Goal: Information Seeking & Learning: Learn about a topic

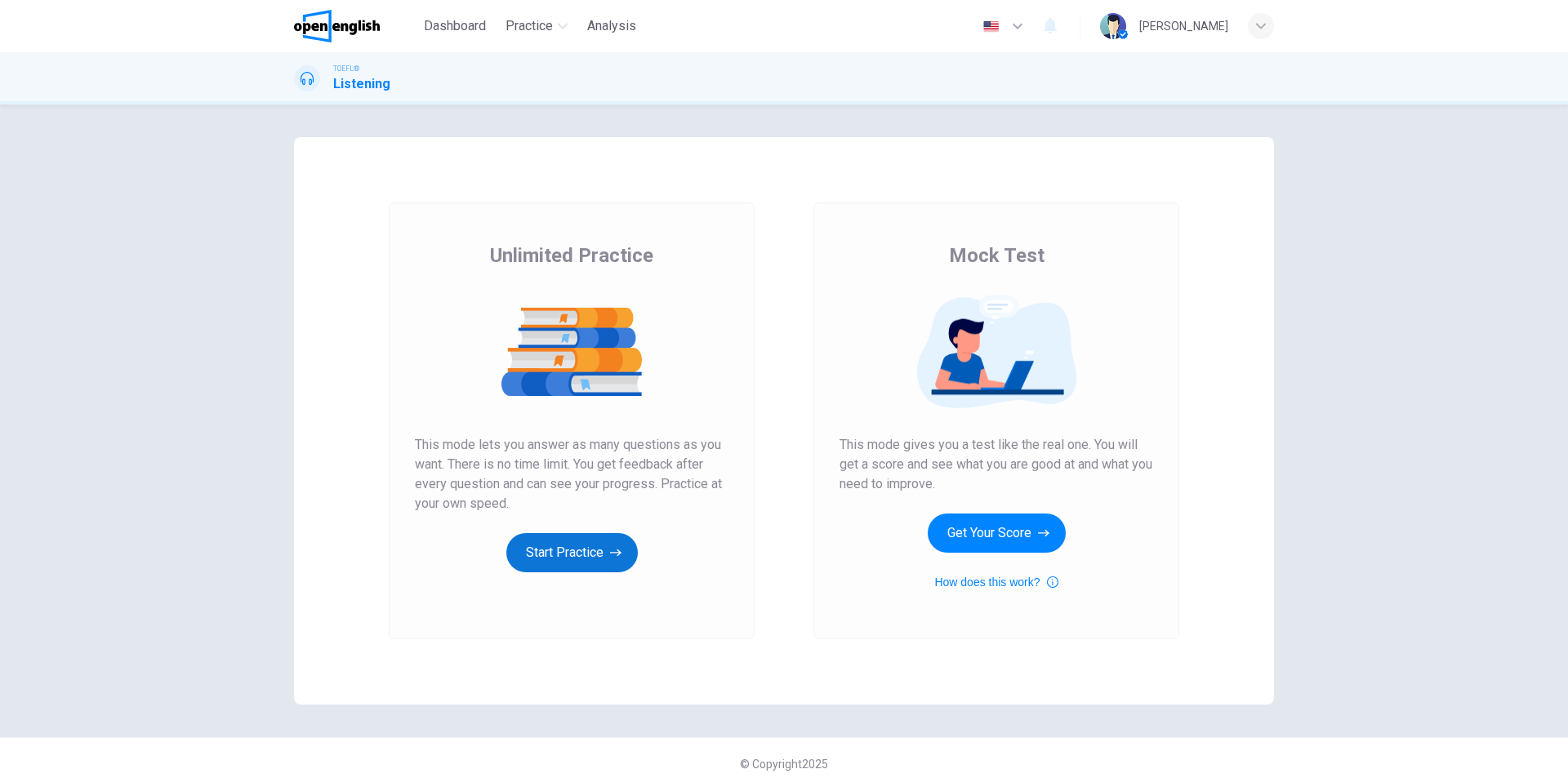
click at [582, 549] on button "Start Practice" at bounding box center [571, 553] width 132 height 39
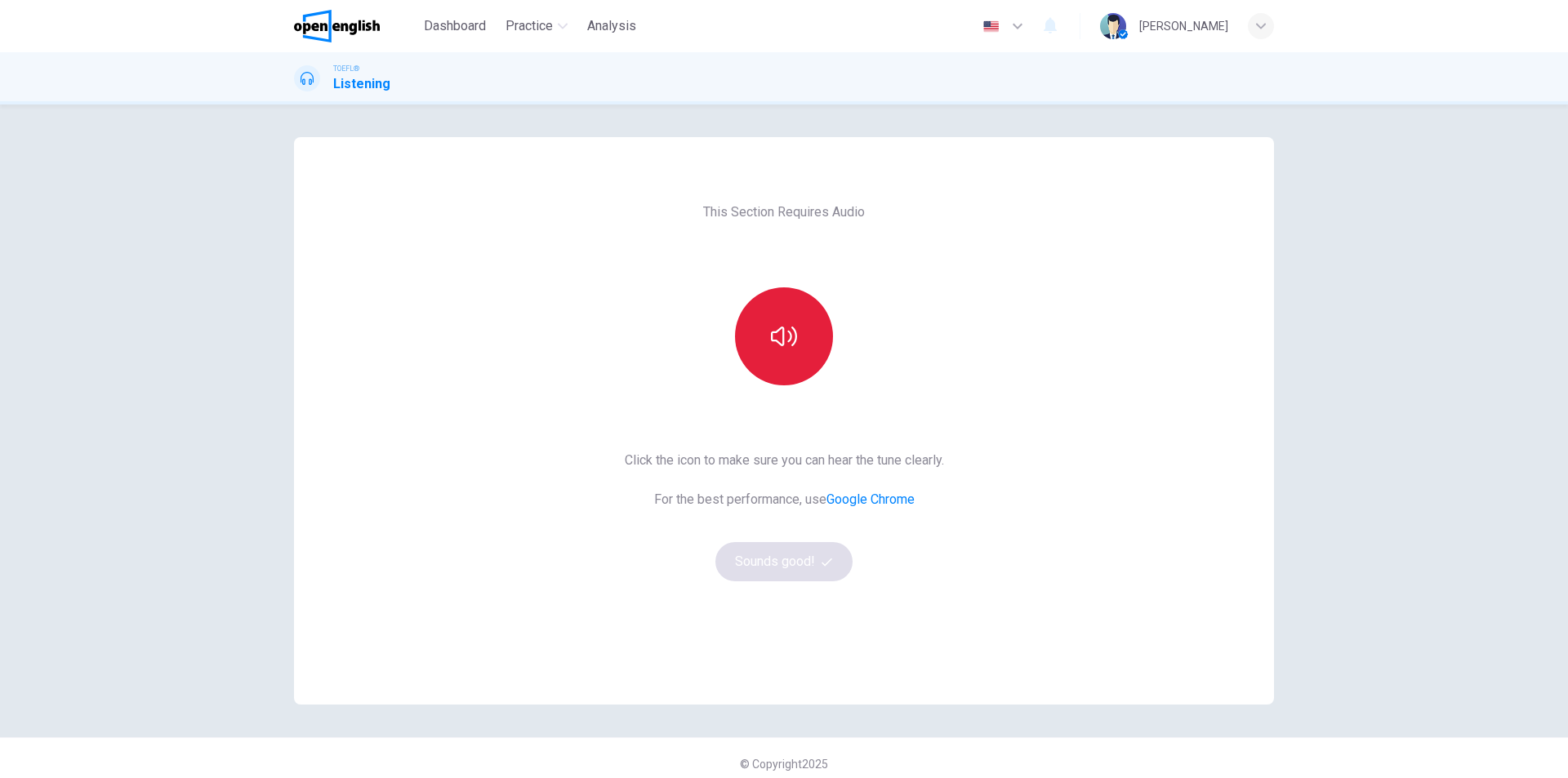
click at [790, 337] on icon "button" at bounding box center [783, 336] width 26 height 26
click at [811, 565] on button "Sounds good!" at bounding box center [783, 562] width 137 height 39
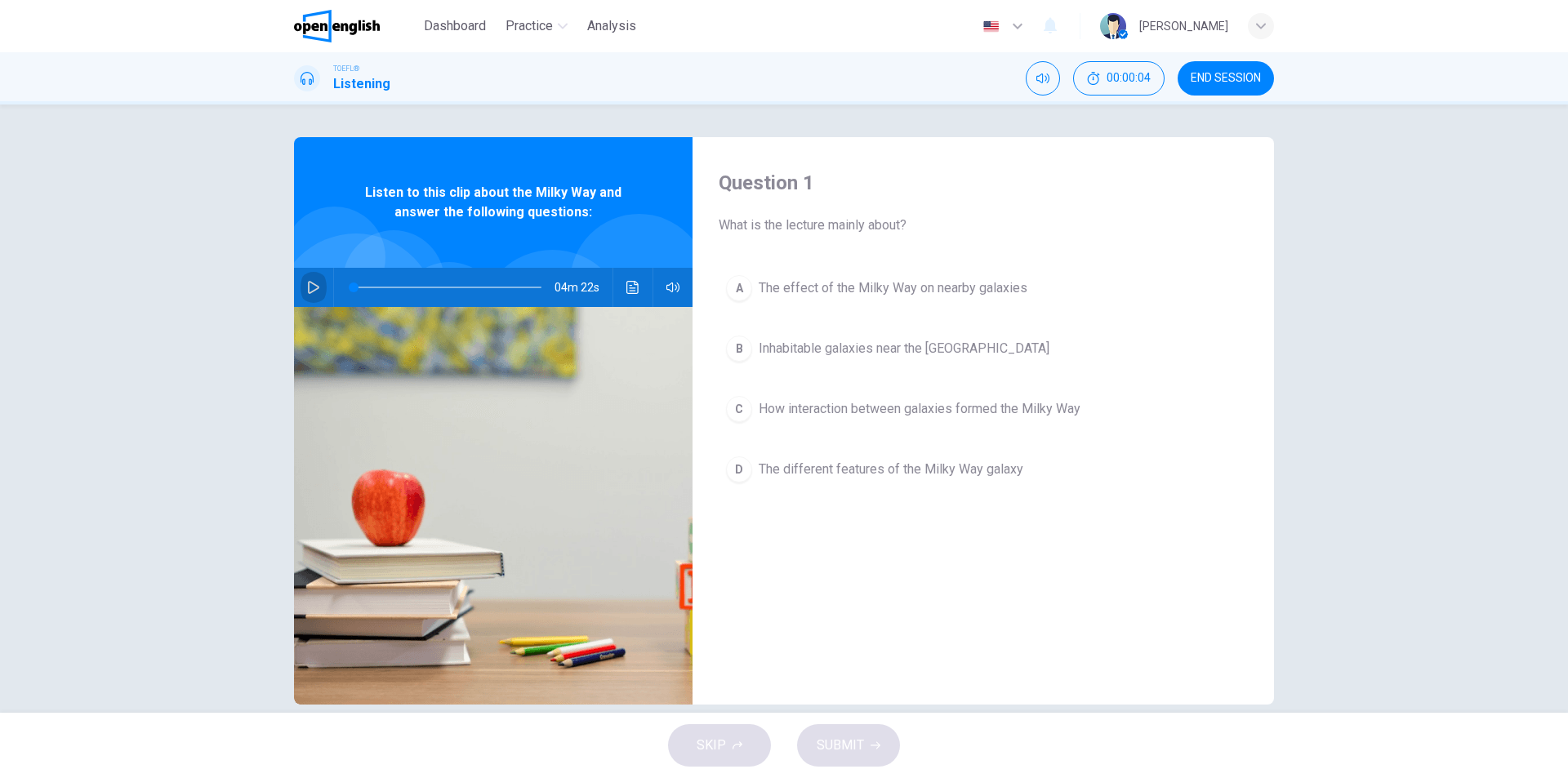
click at [307, 291] on icon "button" at bounding box center [313, 287] width 13 height 13
click at [628, 287] on icon "Click to see the audio transcription" at bounding box center [632, 287] width 13 height 13
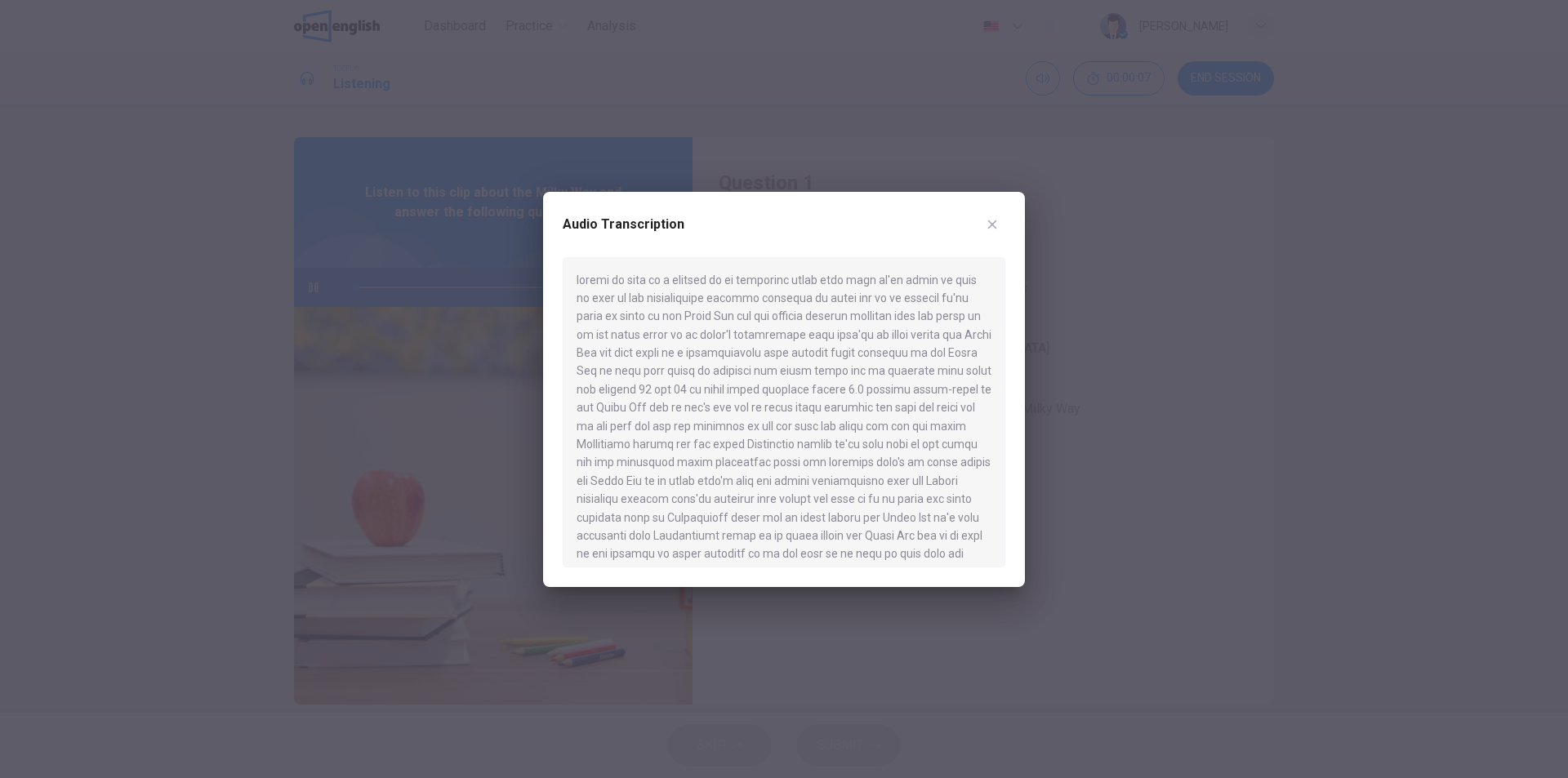
type input "*"
click at [986, 221] on icon "button" at bounding box center [991, 224] width 13 height 13
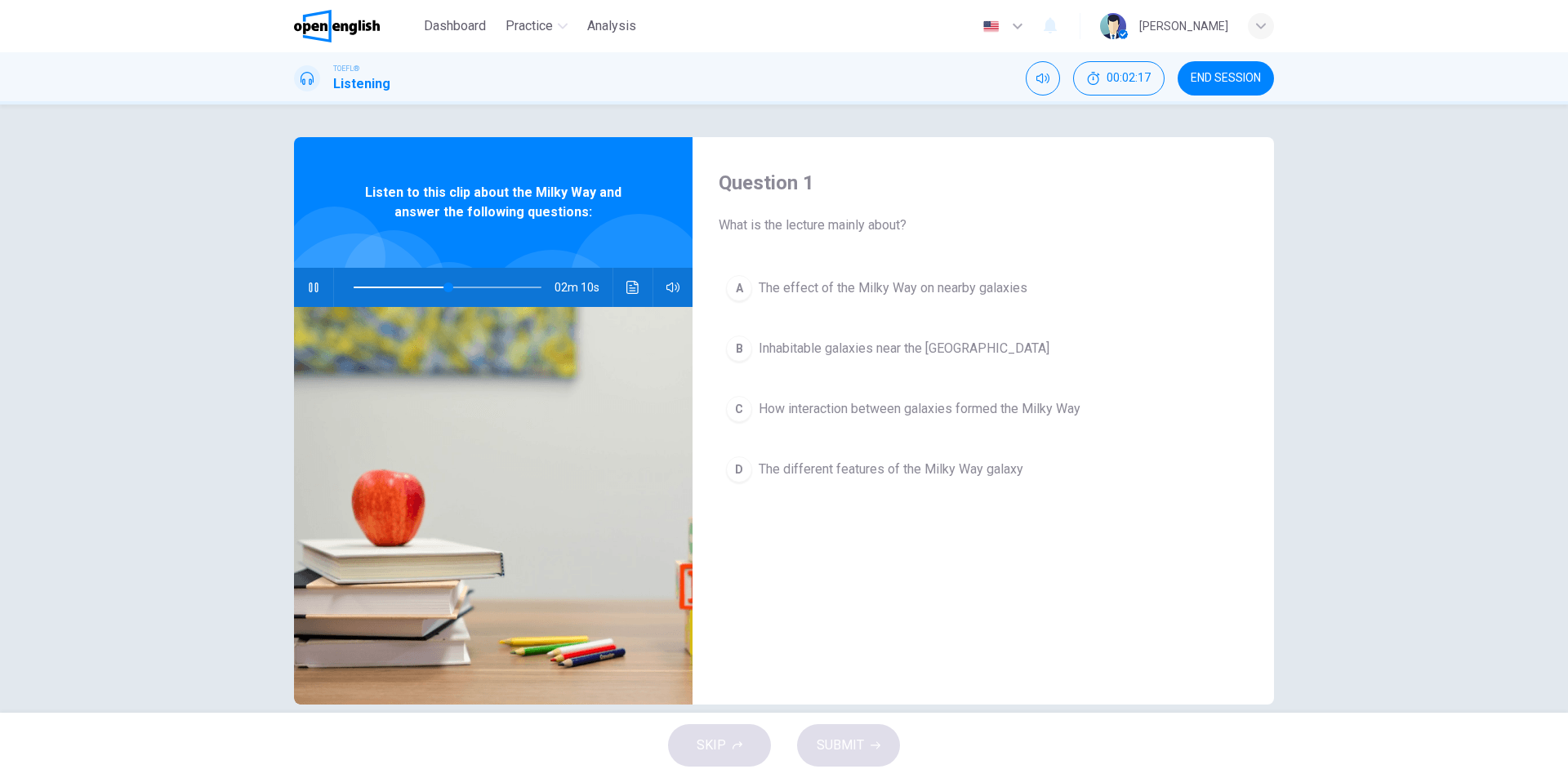
click at [307, 281] on icon "button" at bounding box center [313, 287] width 13 height 13
drag, startPoint x: 440, startPoint y: 290, endPoint x: 431, endPoint y: 293, distance: 9.5
click at [431, 292] on span at bounding box center [435, 287] width 10 height 10
drag, startPoint x: 435, startPoint y: 287, endPoint x: 423, endPoint y: 284, distance: 12.4
click at [423, 284] on span at bounding box center [427, 287] width 10 height 10
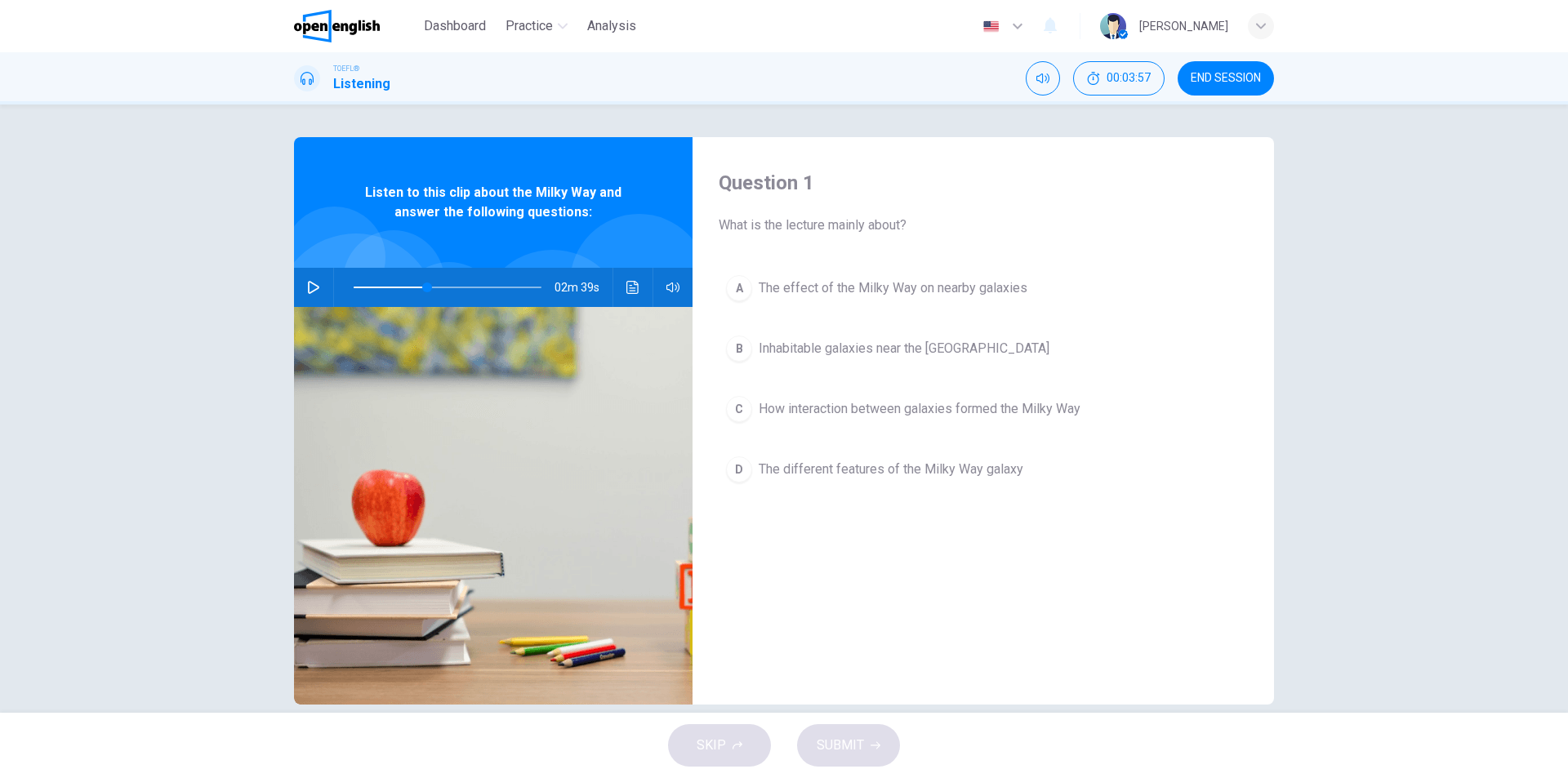
click at [318, 287] on button "button" at bounding box center [313, 287] width 26 height 39
click at [626, 290] on icon "Click to see the audio transcription" at bounding box center [632, 287] width 13 height 13
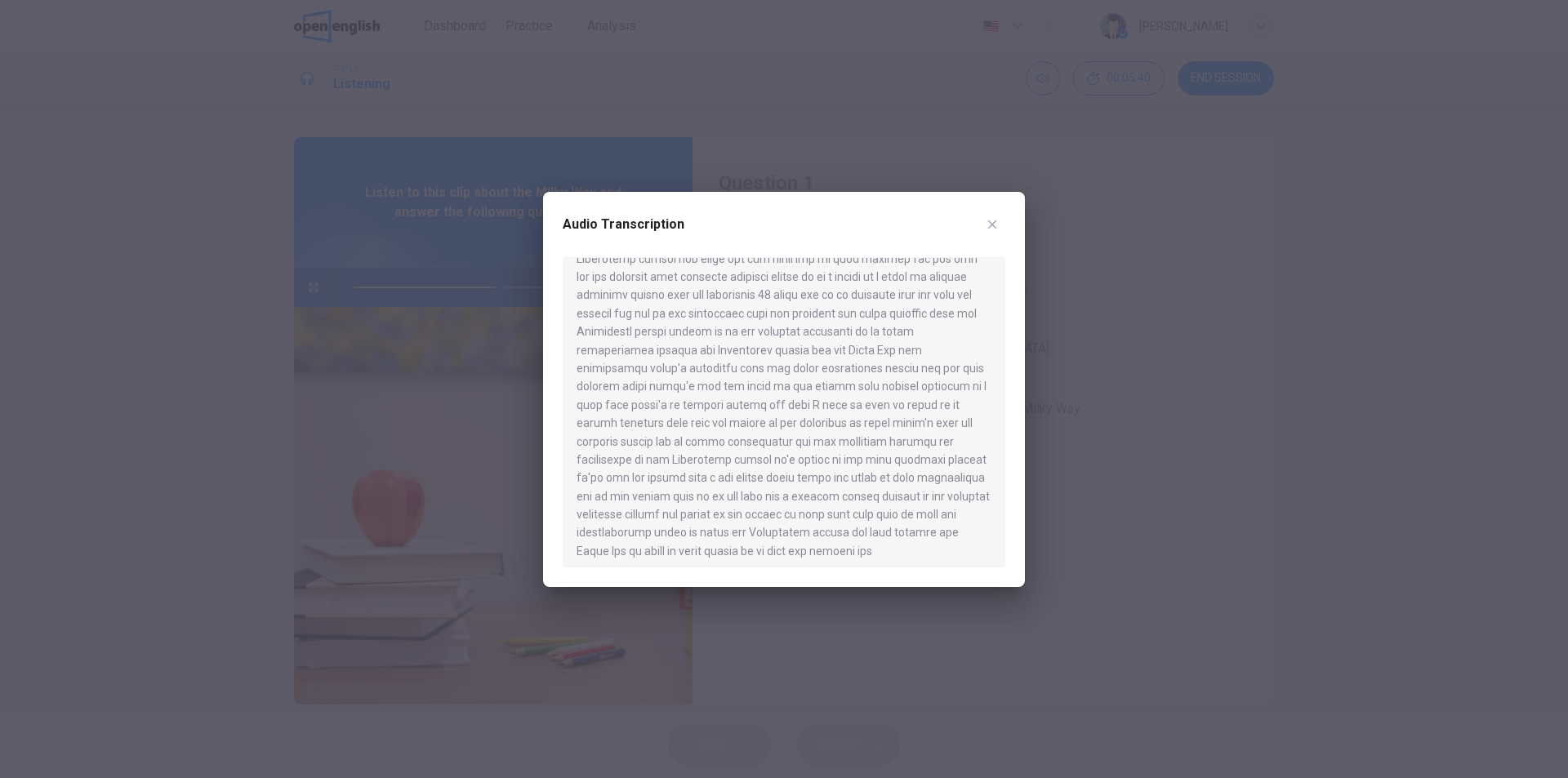
scroll to position [594, 0]
click at [988, 220] on icon "button" at bounding box center [992, 224] width 9 height 9
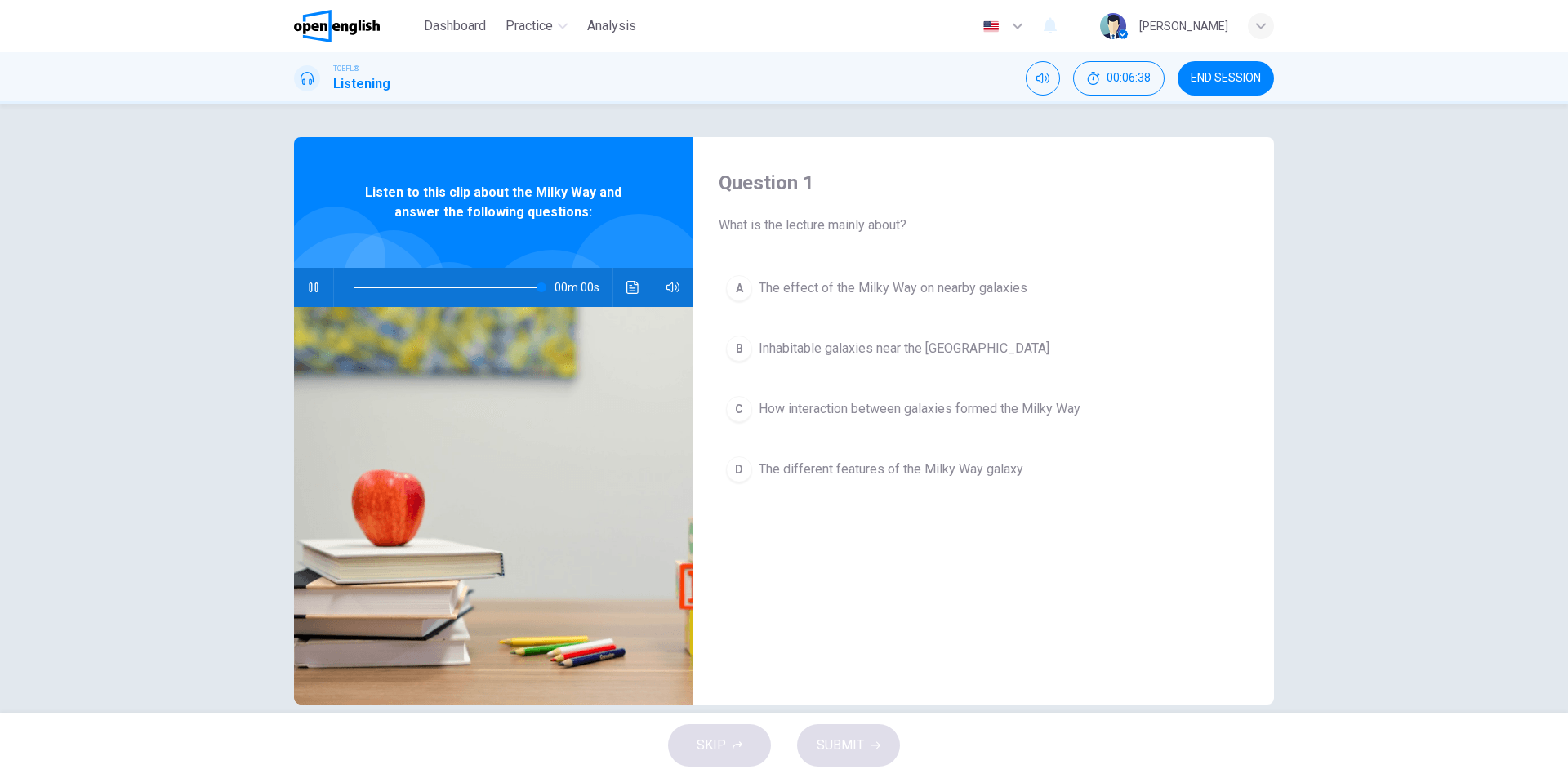
type input "*"
click at [965, 296] on span "The effect of the Milky Way on nearby galaxies" at bounding box center [893, 287] width 269 height 20
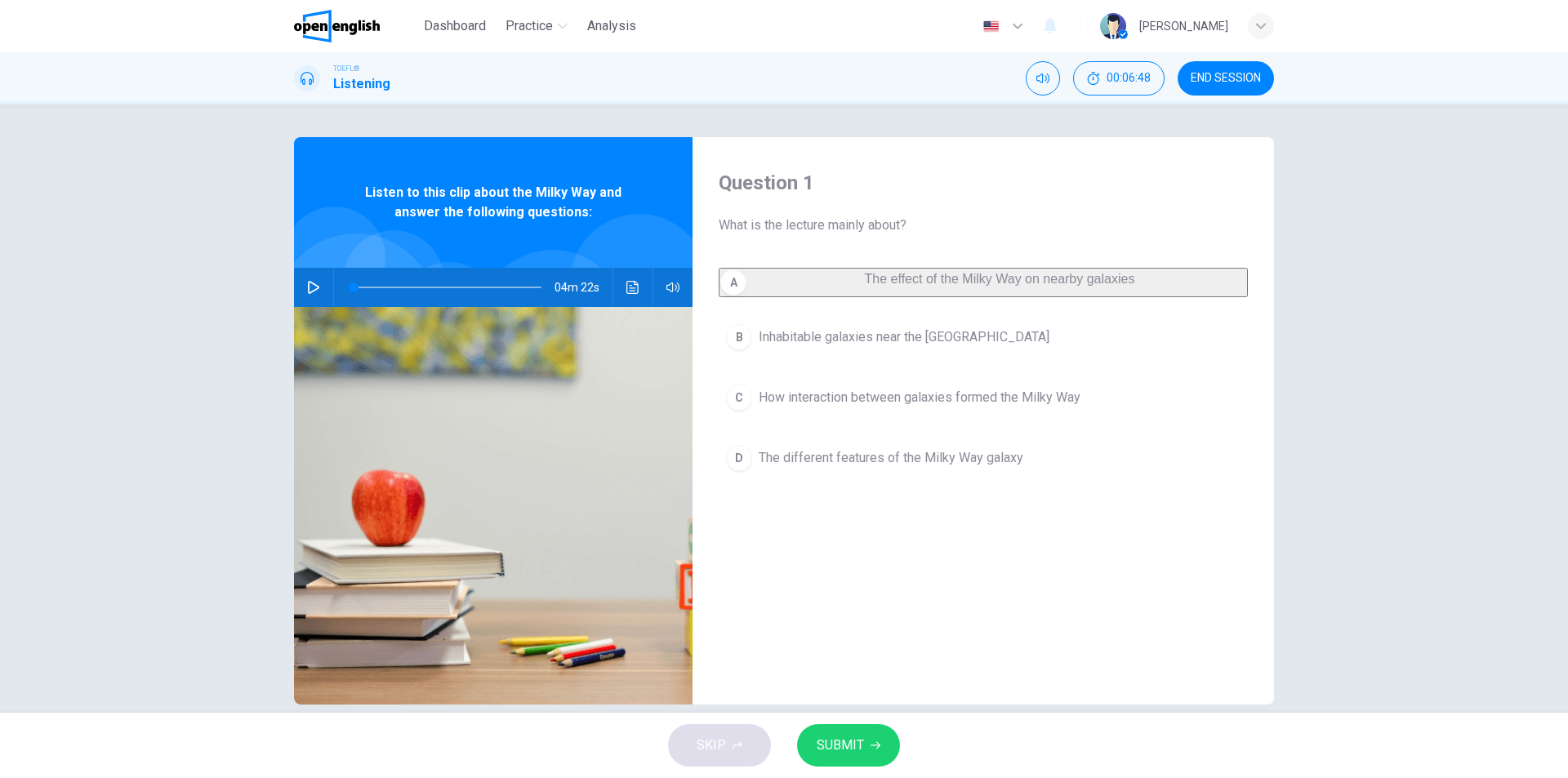
click at [850, 751] on span "SUBMIT" at bounding box center [840, 745] width 48 height 23
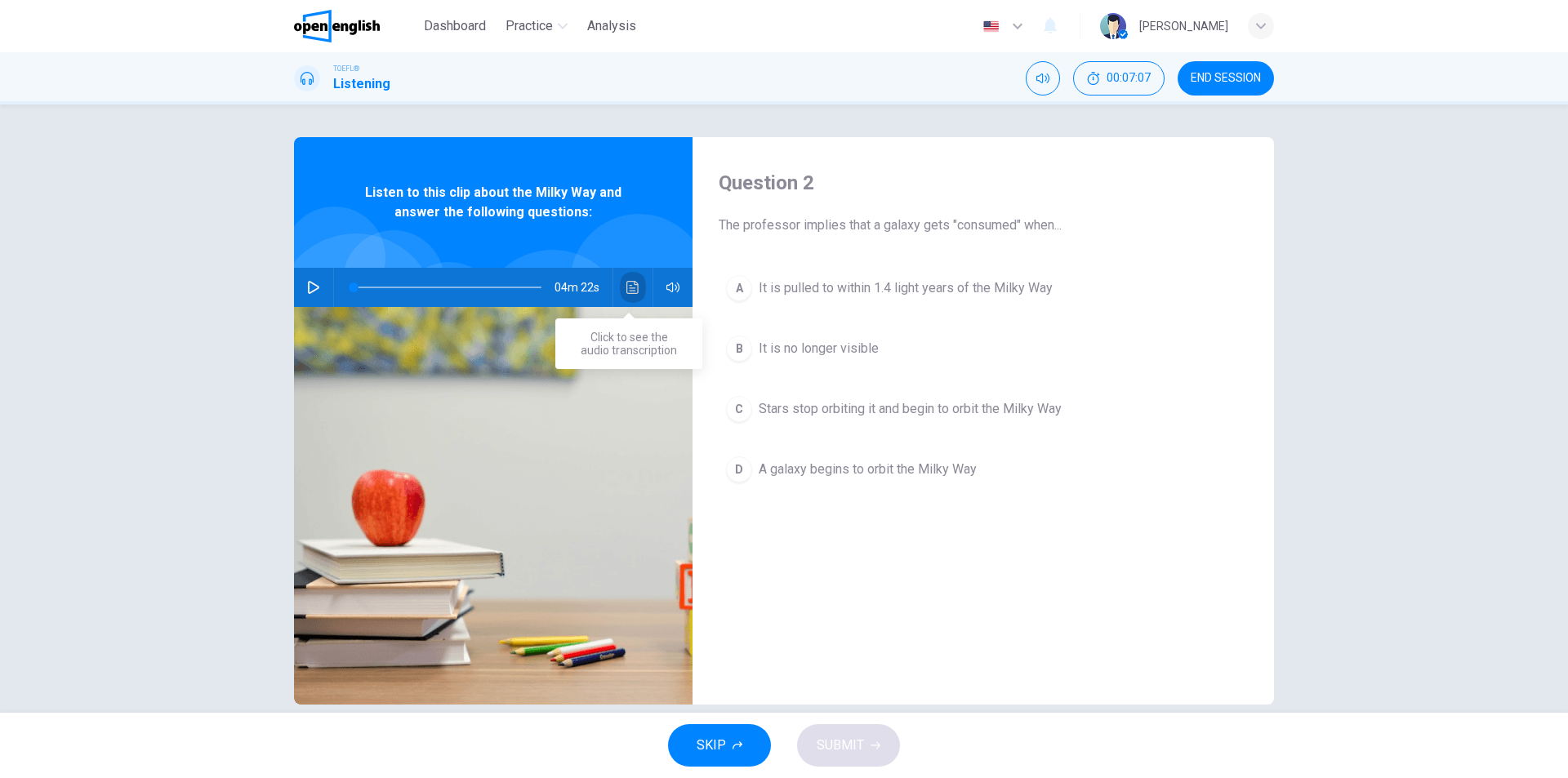
click at [627, 289] on icon "Click to see the audio transcription" at bounding box center [632, 287] width 13 height 13
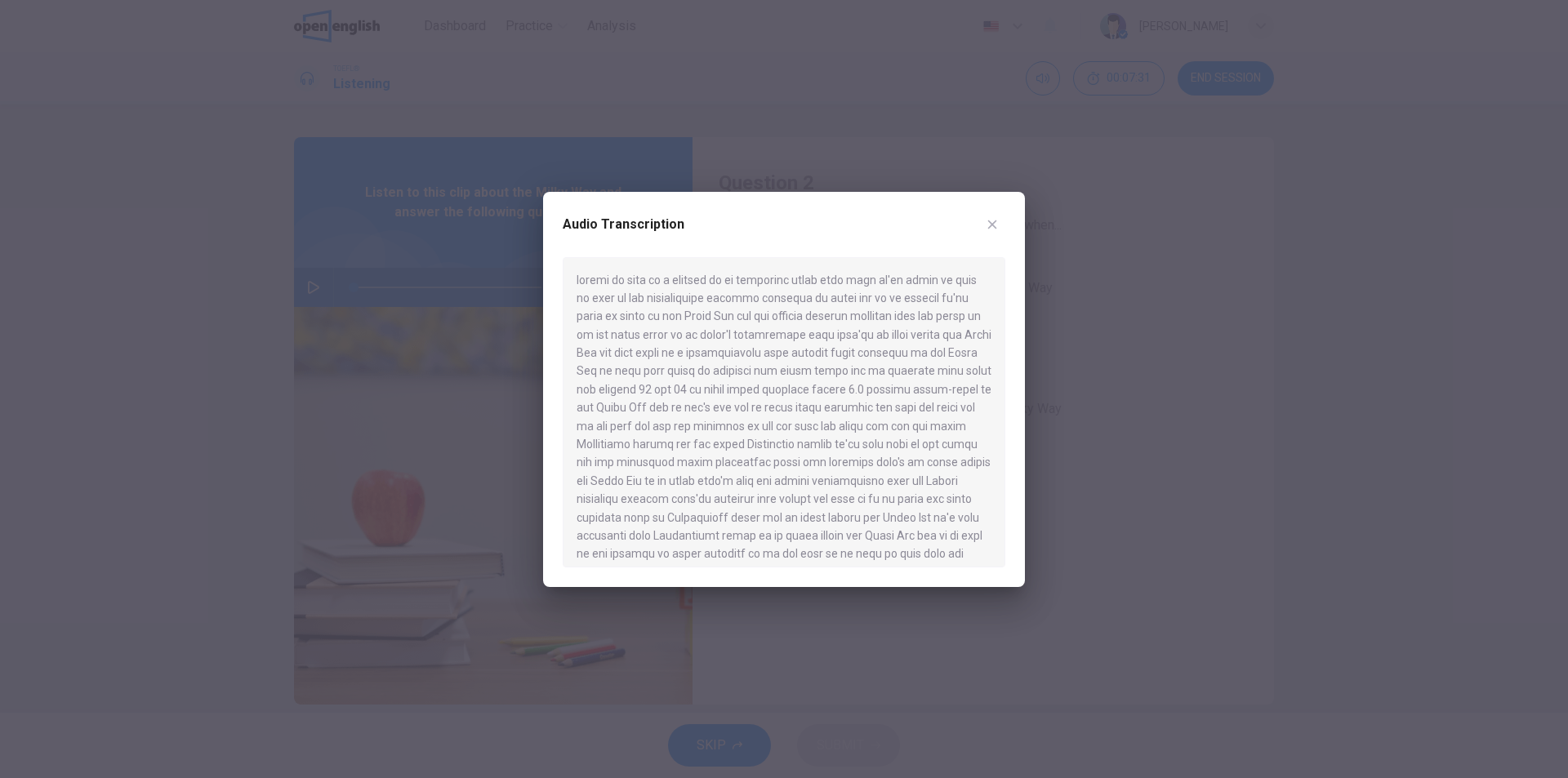
scroll to position [82, 0]
click at [986, 229] on icon "button" at bounding box center [991, 224] width 13 height 13
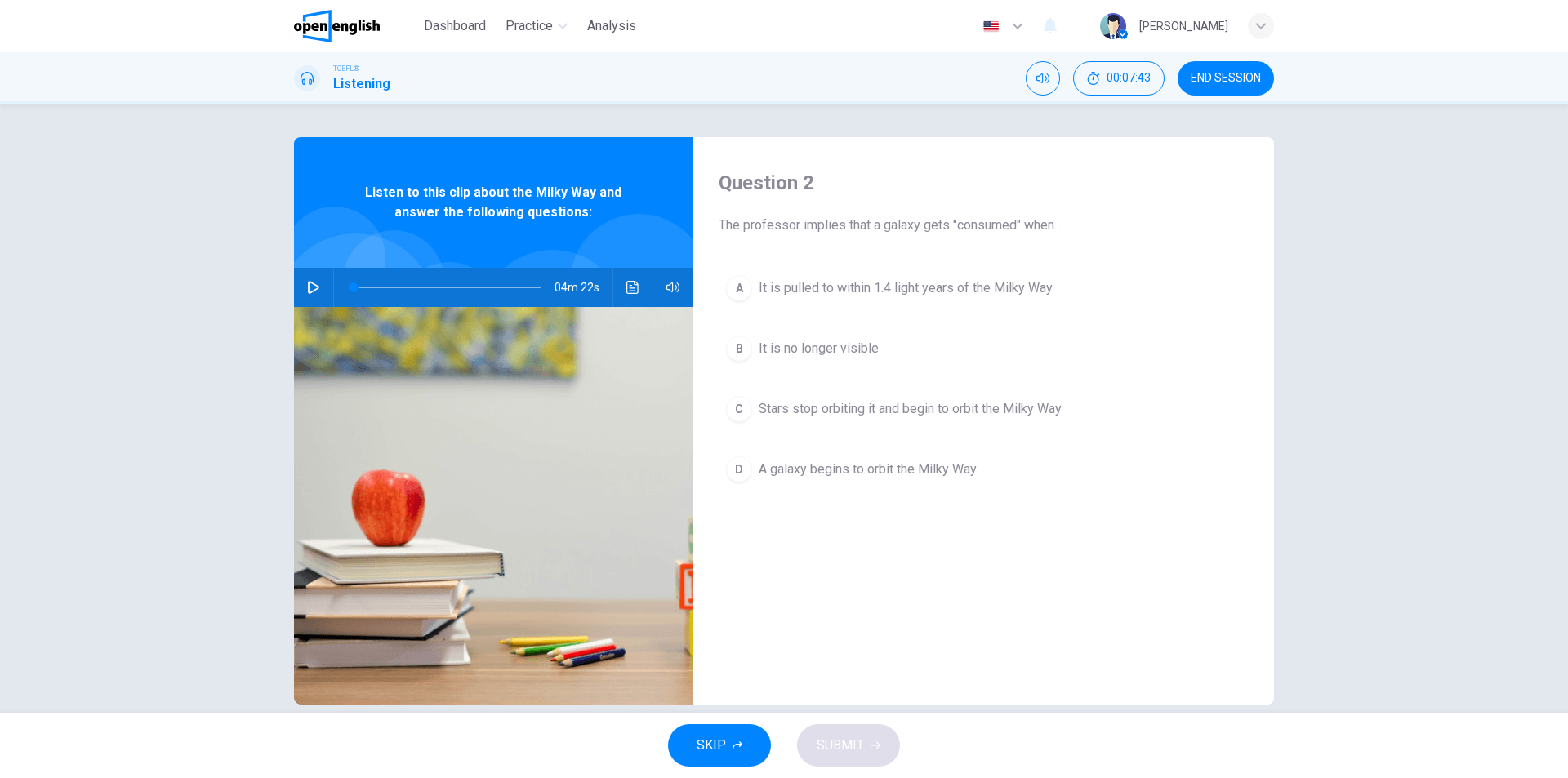
click at [953, 421] on button "C Stars stop orbiting it and begin to orbit the Milky Way" at bounding box center [983, 409] width 529 height 41
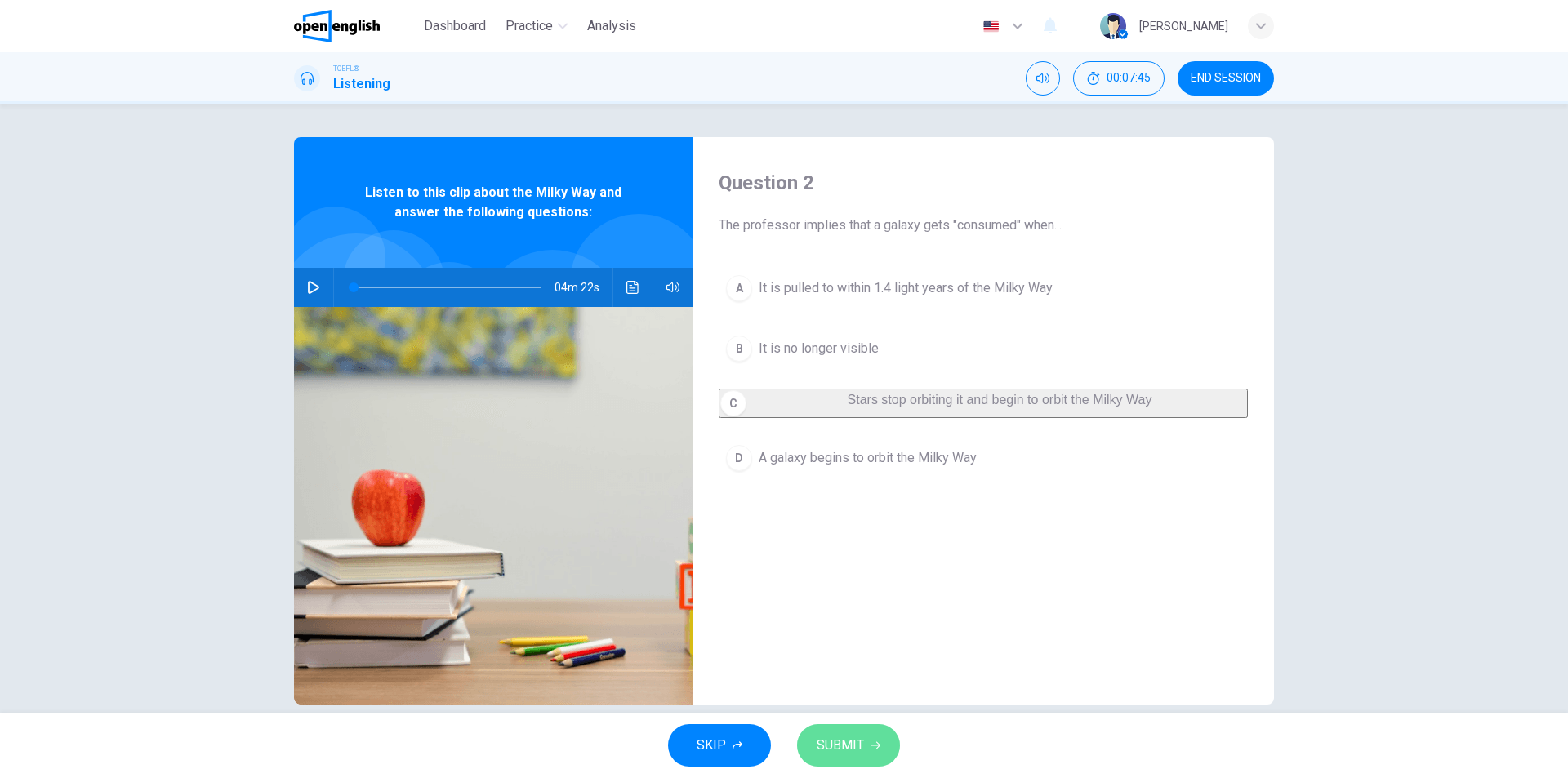
click at [860, 742] on span "SUBMIT" at bounding box center [840, 745] width 48 height 23
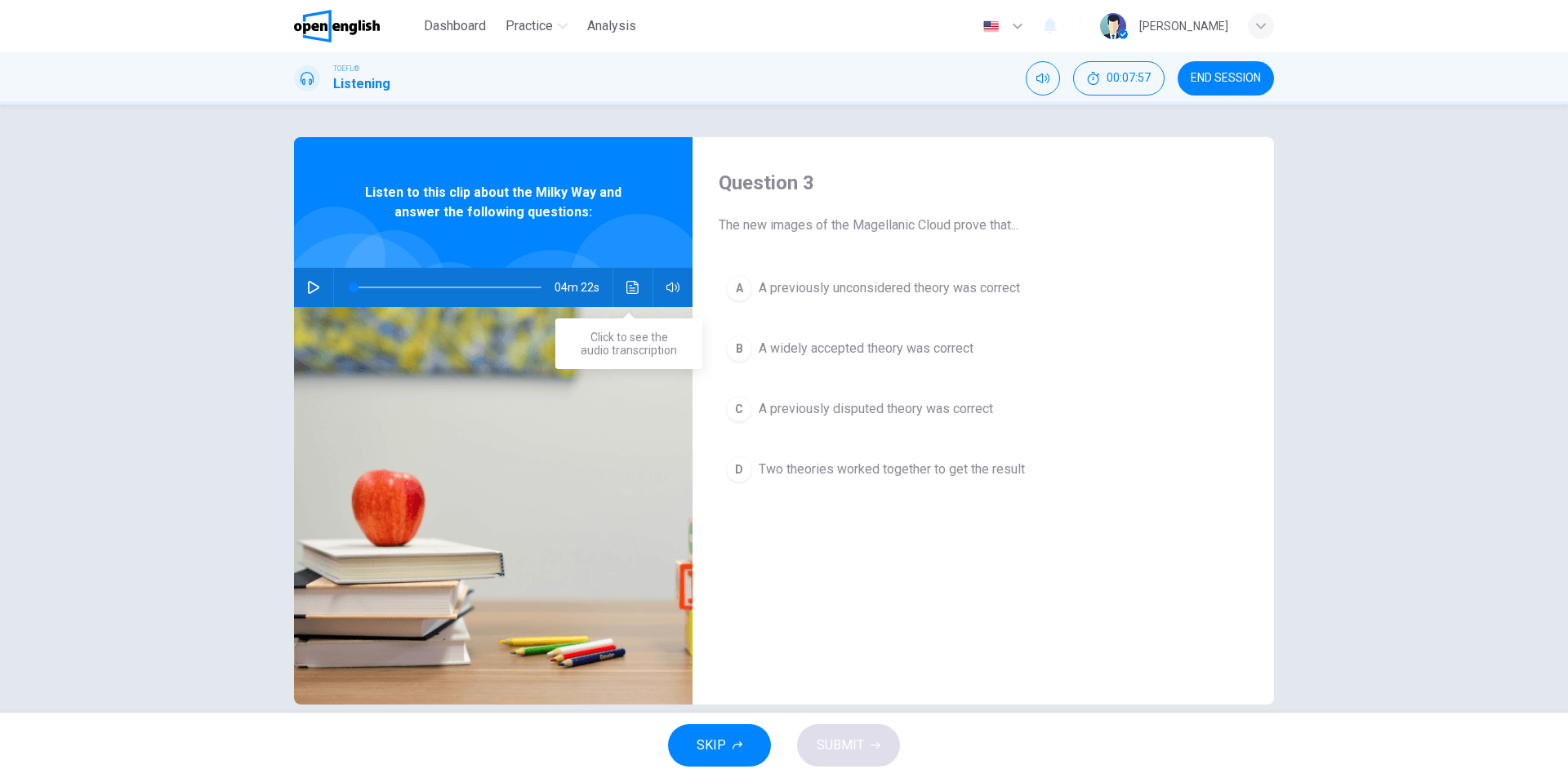
click at [625, 296] on button "Click to see the audio transcription" at bounding box center [633, 287] width 26 height 39
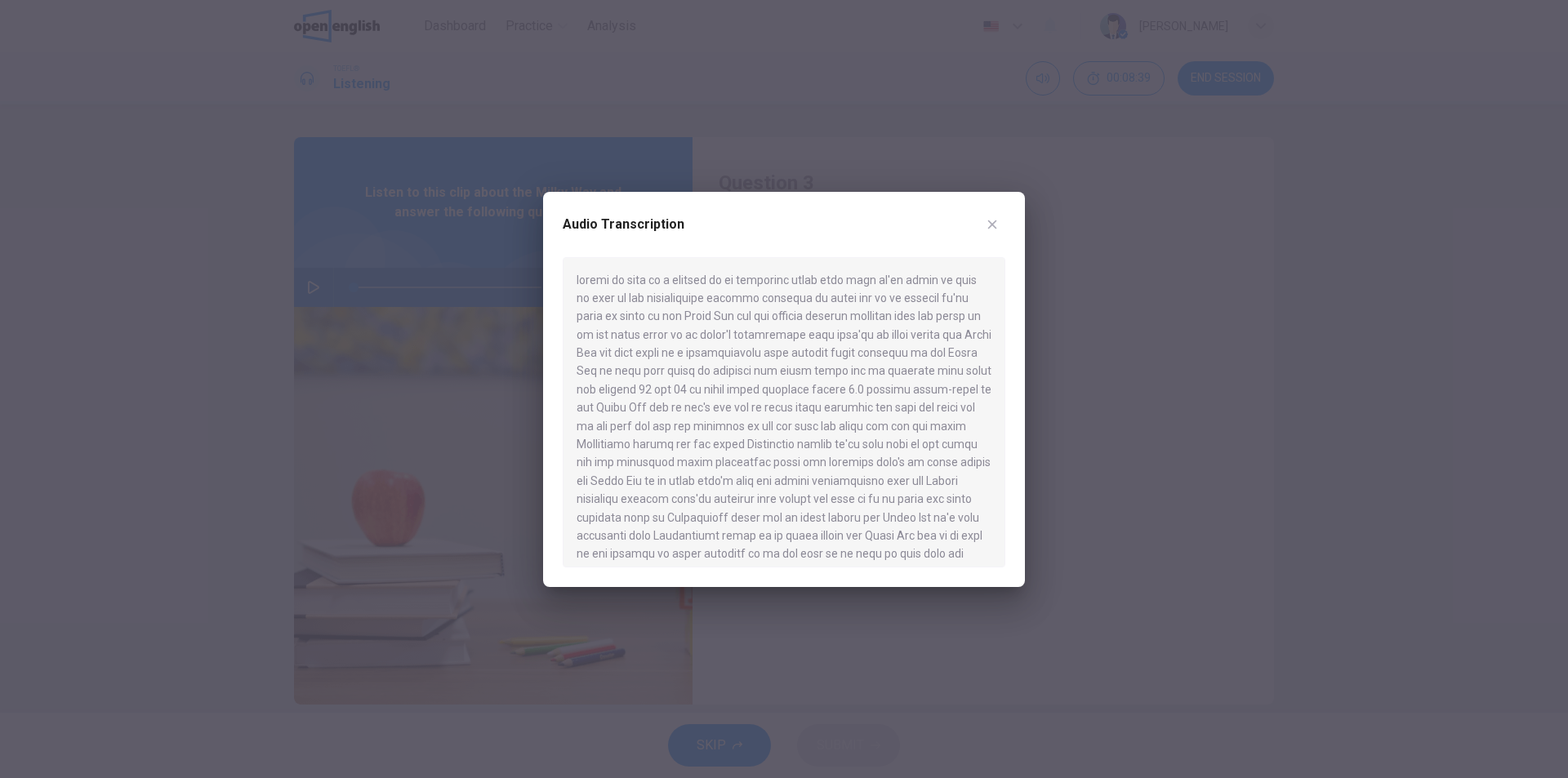
click at [1326, 440] on div at bounding box center [784, 389] width 1568 height 778
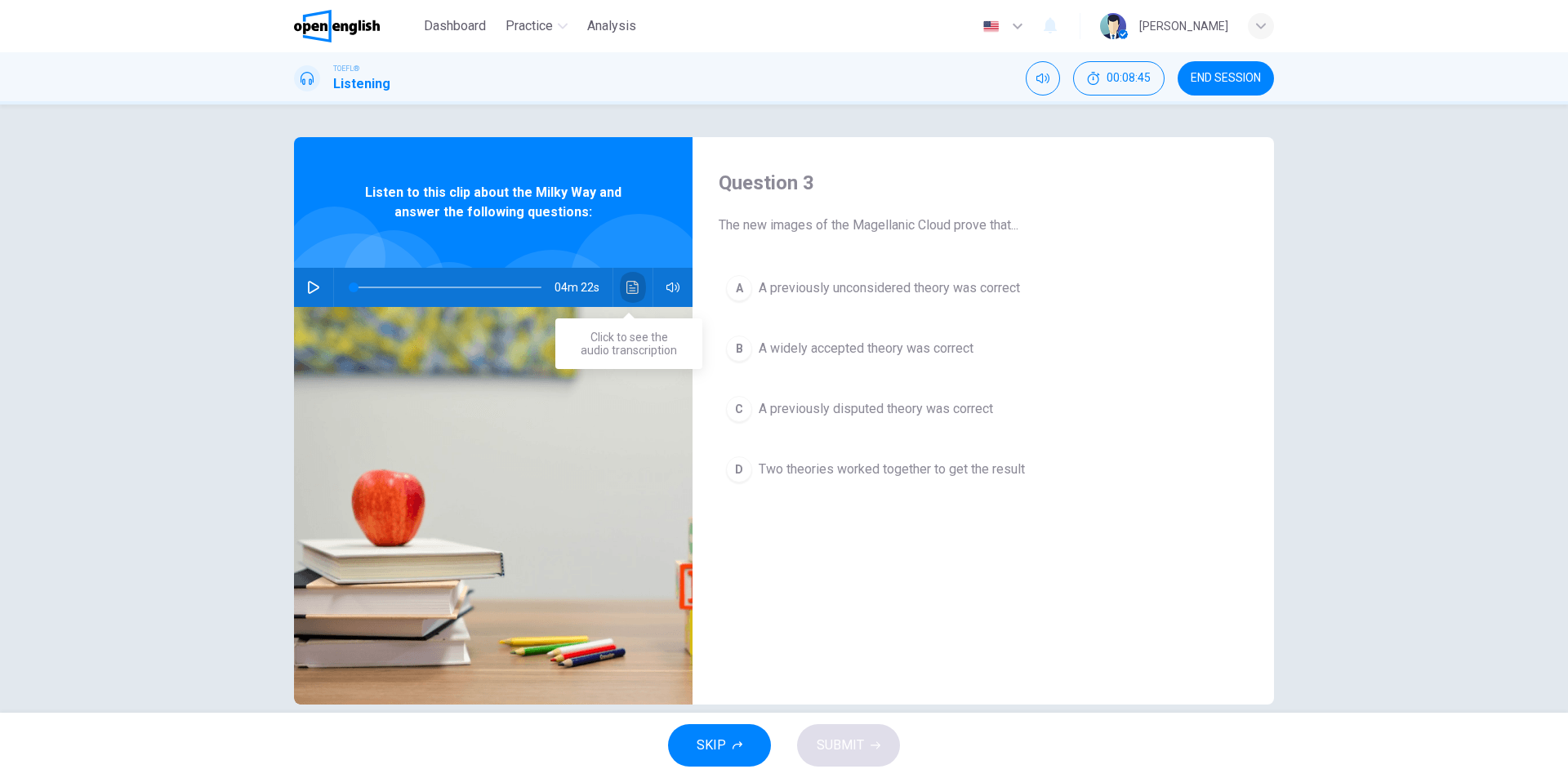
click at [636, 293] on button "Click to see the audio transcription" at bounding box center [633, 287] width 26 height 39
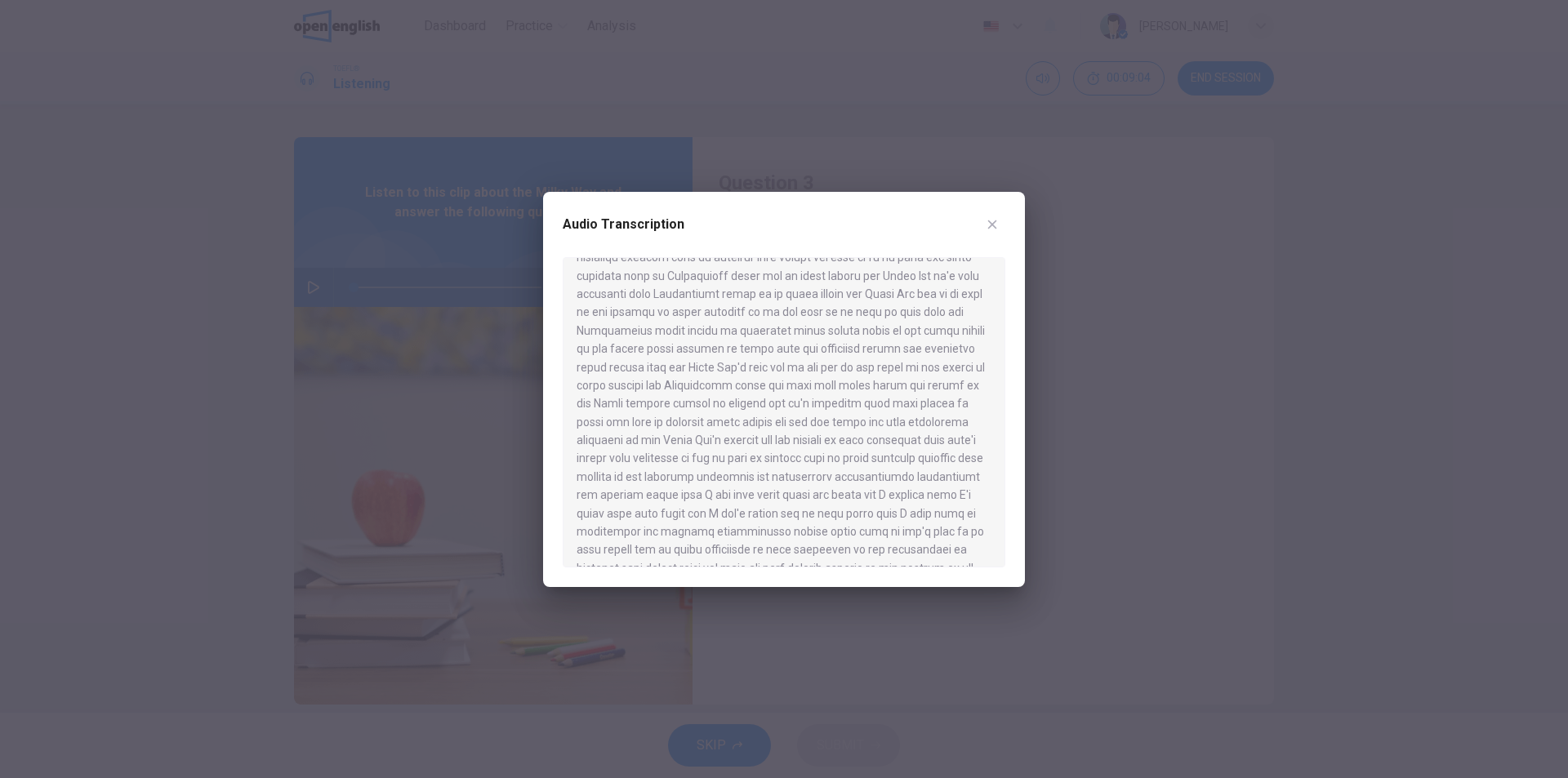
scroll to position [245, 0]
click at [986, 214] on button "button" at bounding box center [991, 224] width 26 height 26
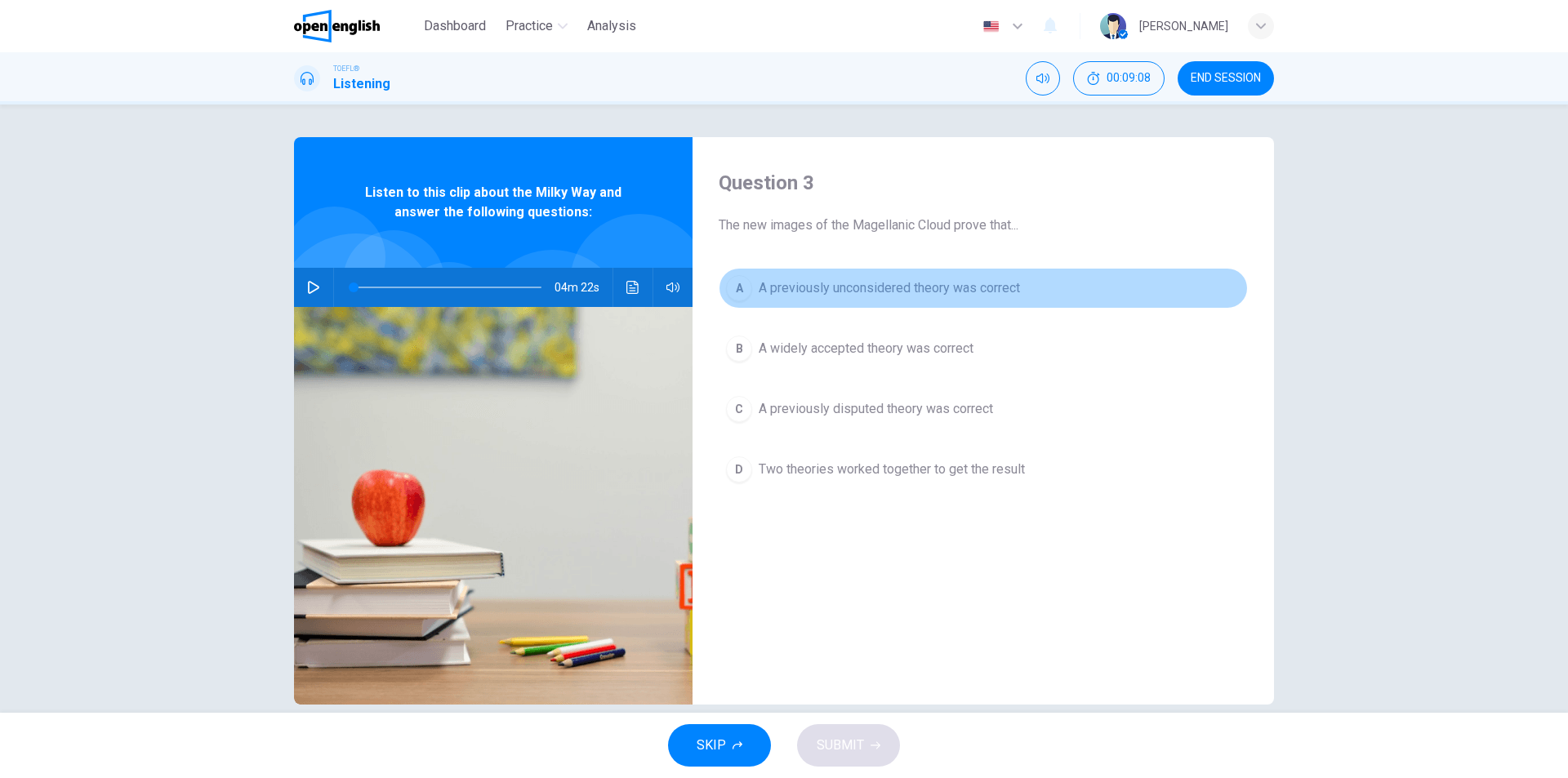
click at [1025, 297] on button "A A previously unconsidered theory was correct" at bounding box center [983, 288] width 529 height 41
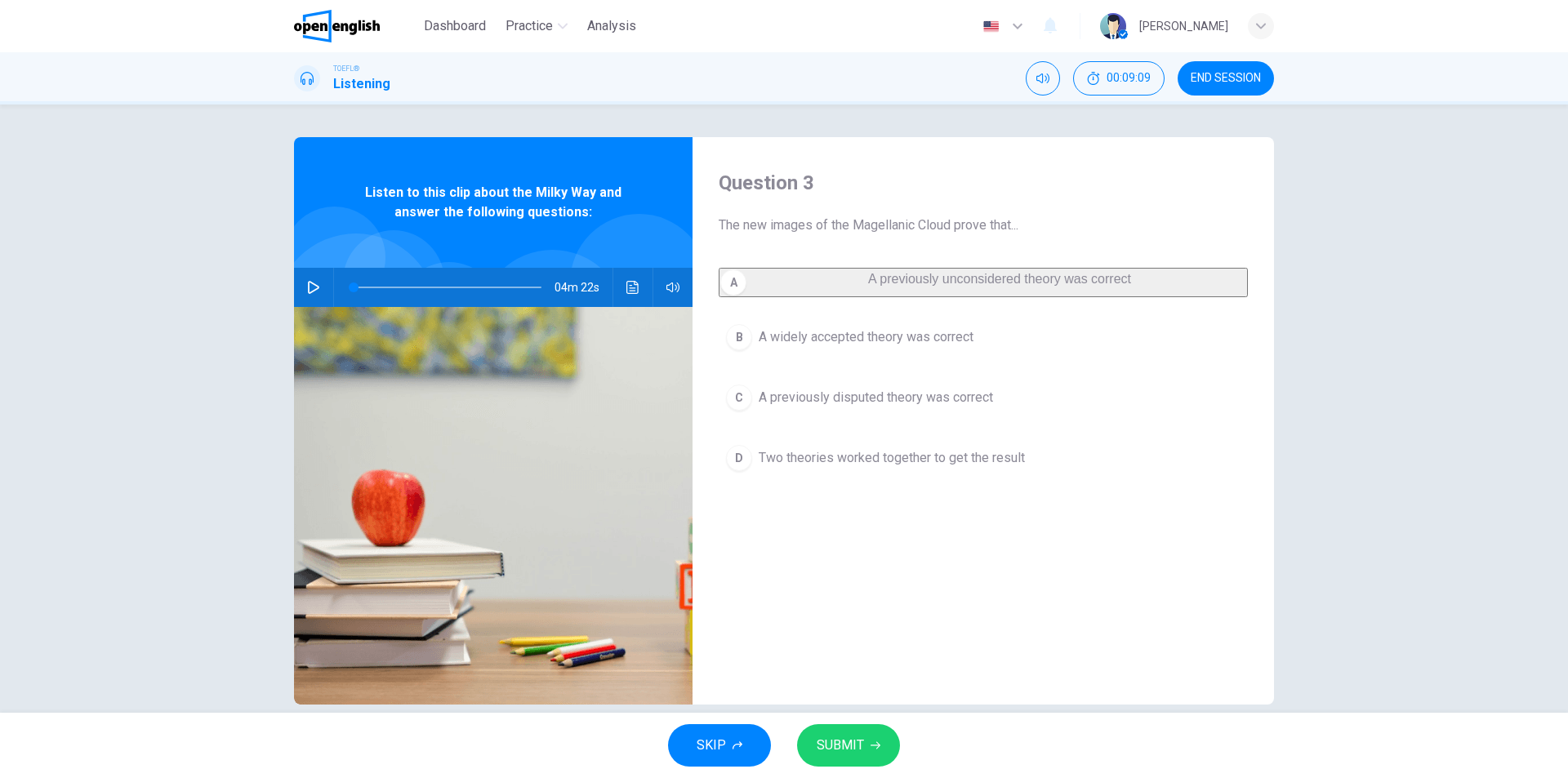
click at [875, 757] on button "SUBMIT" at bounding box center [848, 746] width 103 height 43
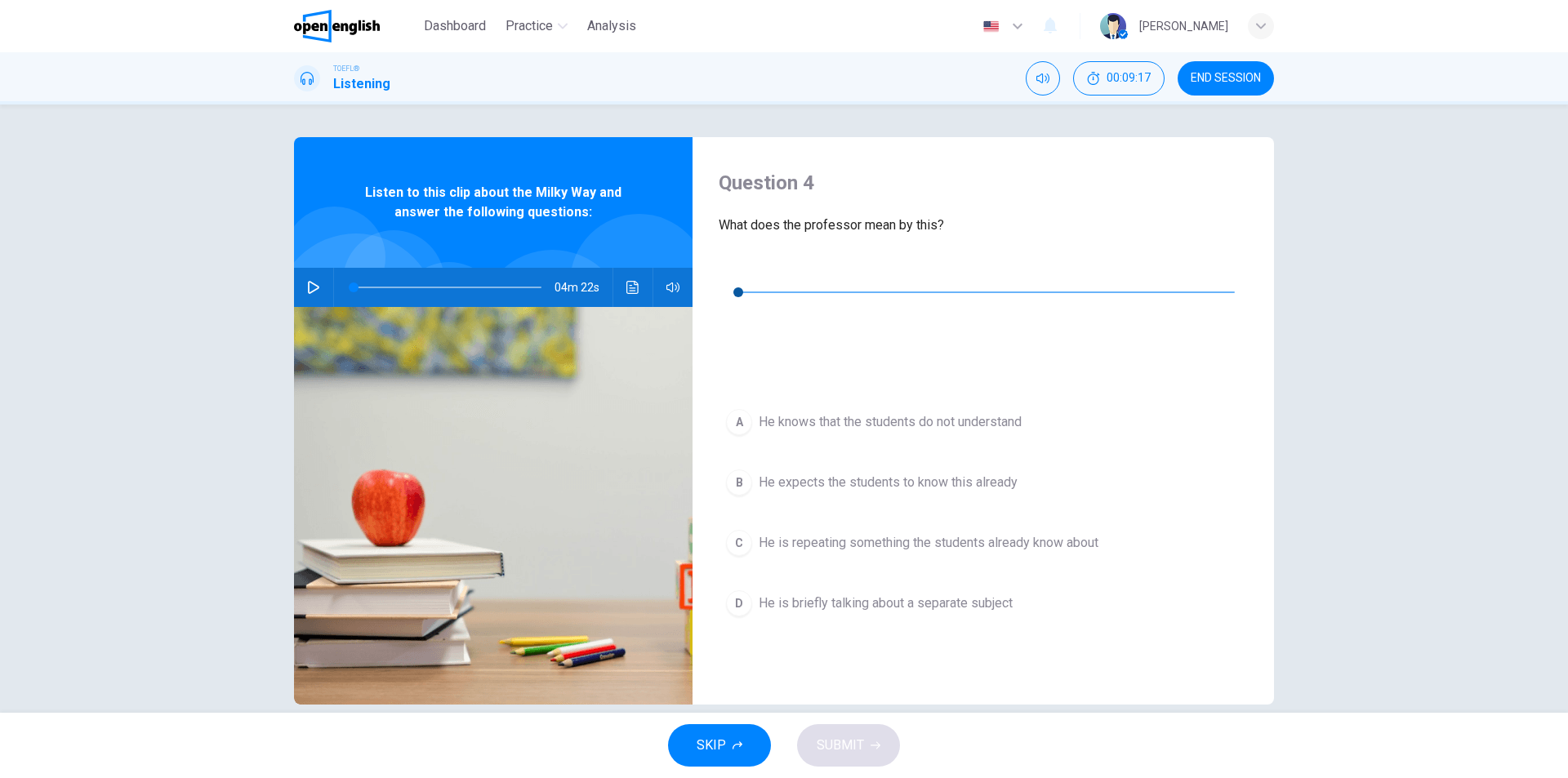
click at [734, 270] on icon "button" at bounding box center [731, 267] width 13 height 13
click at [745, 317] on button "Click to see the audio transcription" at bounding box center [731, 330] width 26 height 26
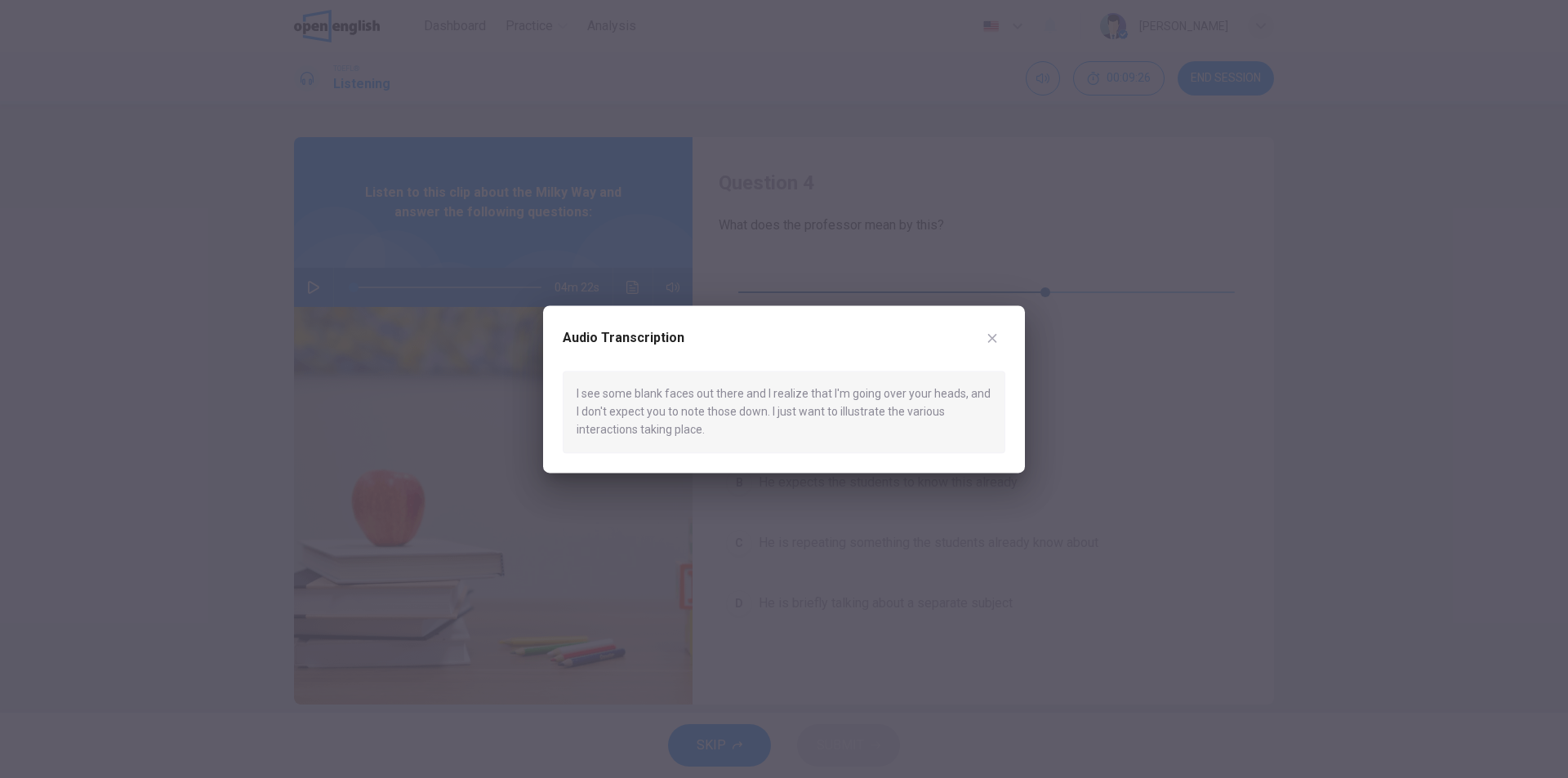
click at [987, 334] on icon "button" at bounding box center [991, 338] width 13 height 13
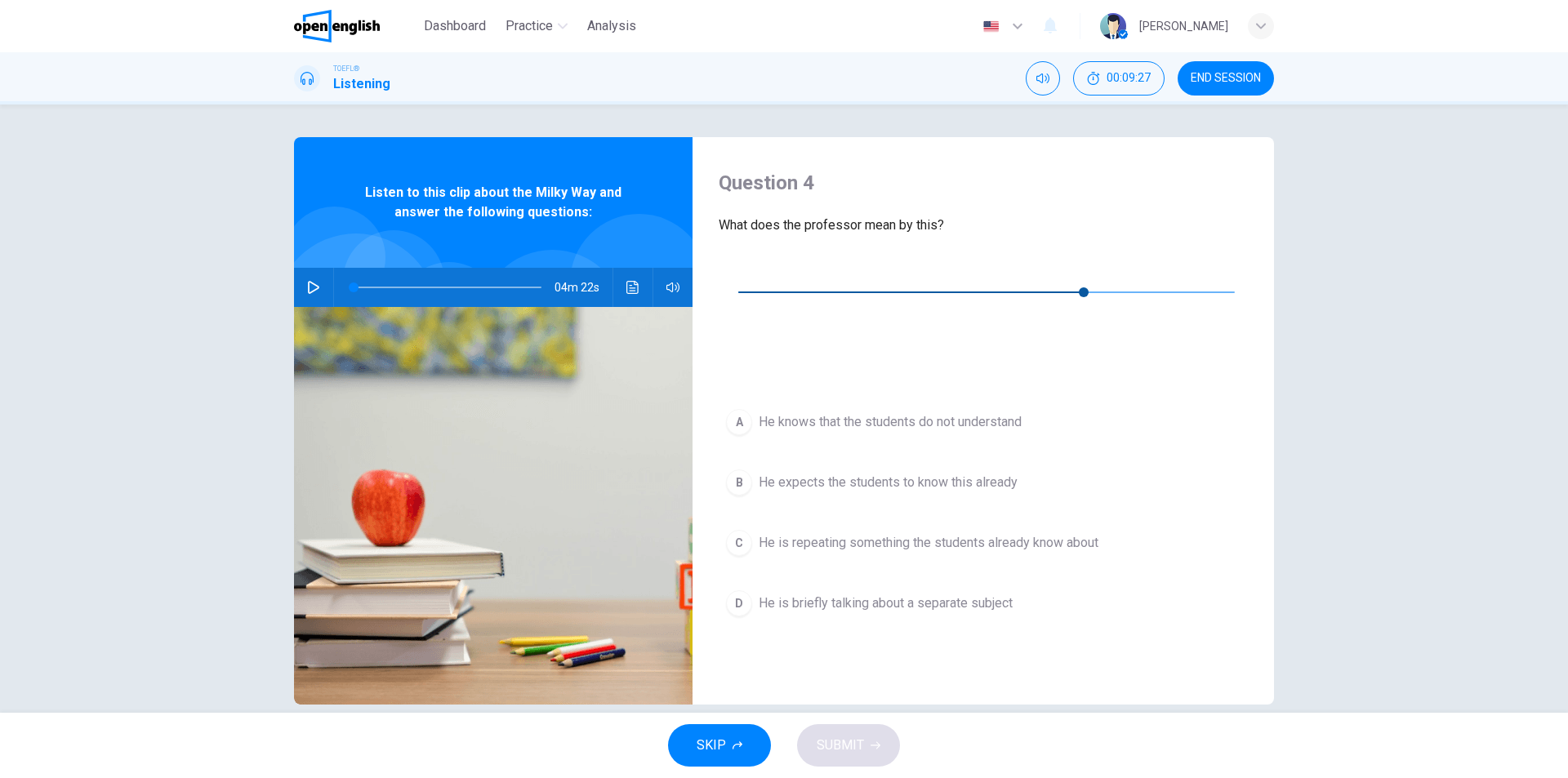
click at [734, 264] on icon "button" at bounding box center [731, 267] width 13 height 13
type input "*"
drag, startPoint x: 837, startPoint y: 274, endPoint x: 758, endPoint y: 276, distance: 79.0
click at [743, 287] on span at bounding box center [738, 292] width 10 height 10
click at [745, 317] on button "Click to see the audio transcription" at bounding box center [731, 330] width 26 height 26
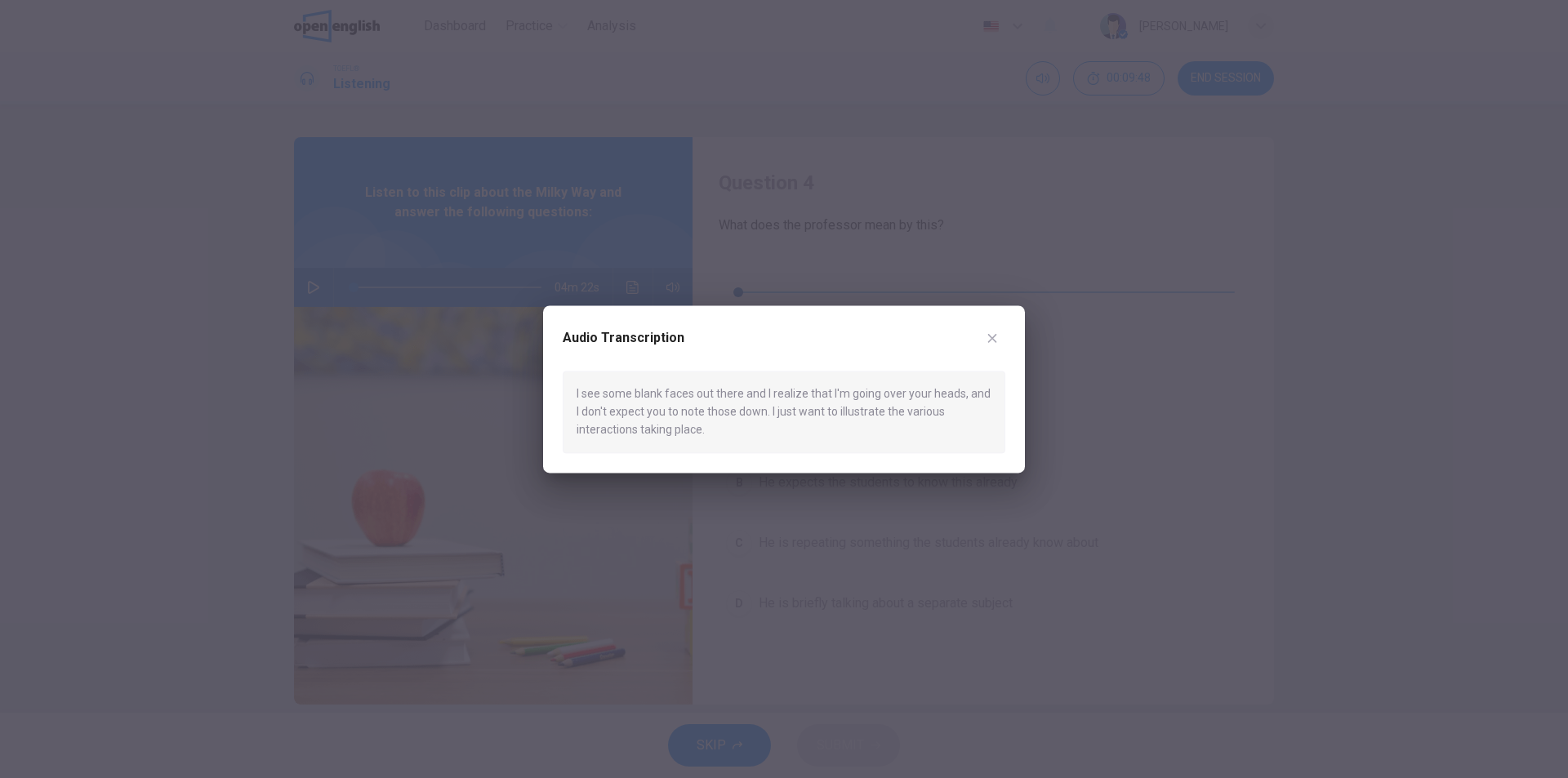
drag, startPoint x: 661, startPoint y: 395, endPoint x: 742, endPoint y: 391, distance: 81.1
click at [742, 391] on div "I see some blank faces out there and I realize that I'm going over your heads, …" at bounding box center [784, 412] width 442 height 82
click at [995, 335] on icon "button" at bounding box center [992, 338] width 9 height 9
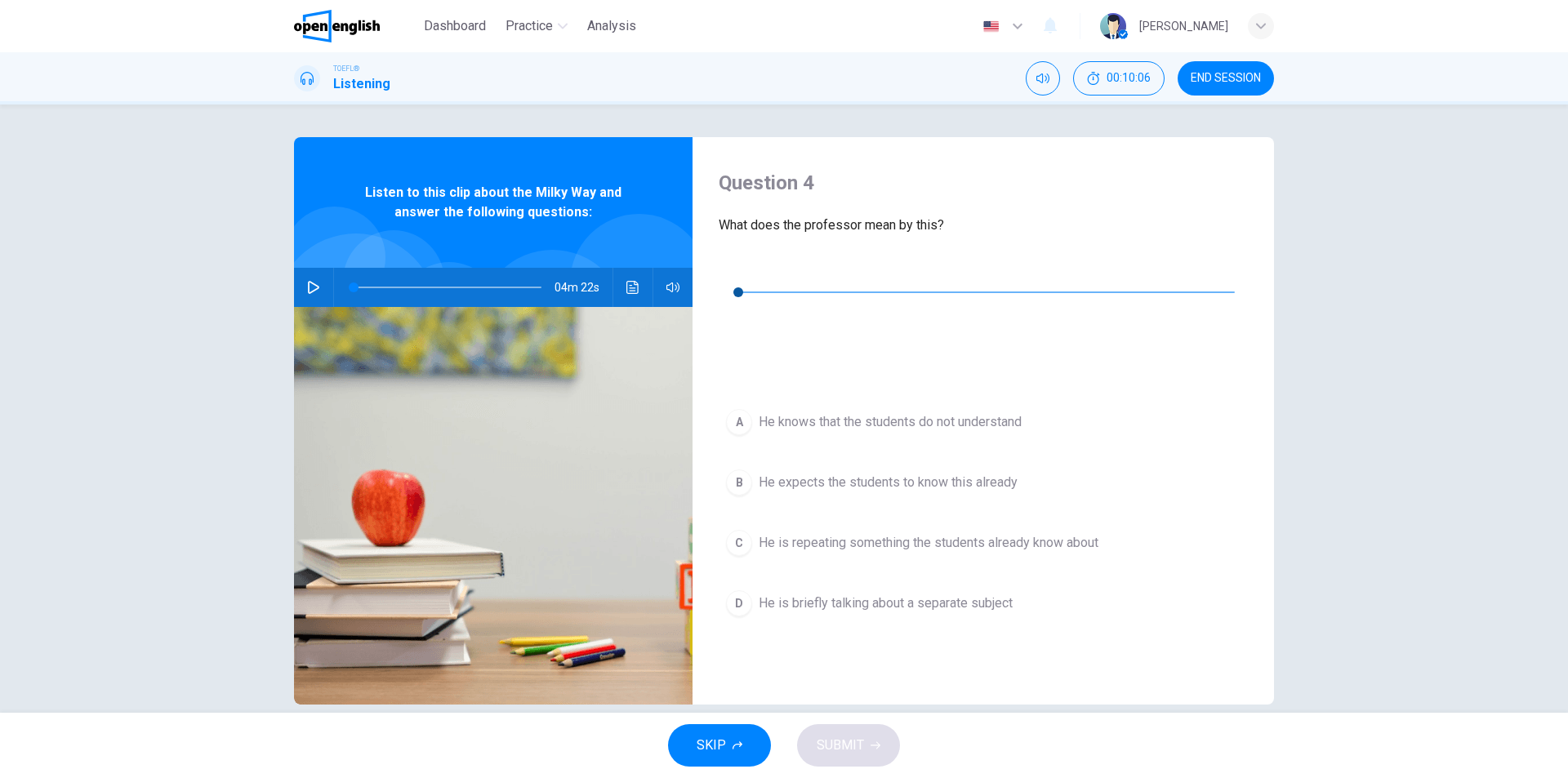
click at [906, 412] on span "He knows that the students do not understand" at bounding box center [889, 422] width 263 height 20
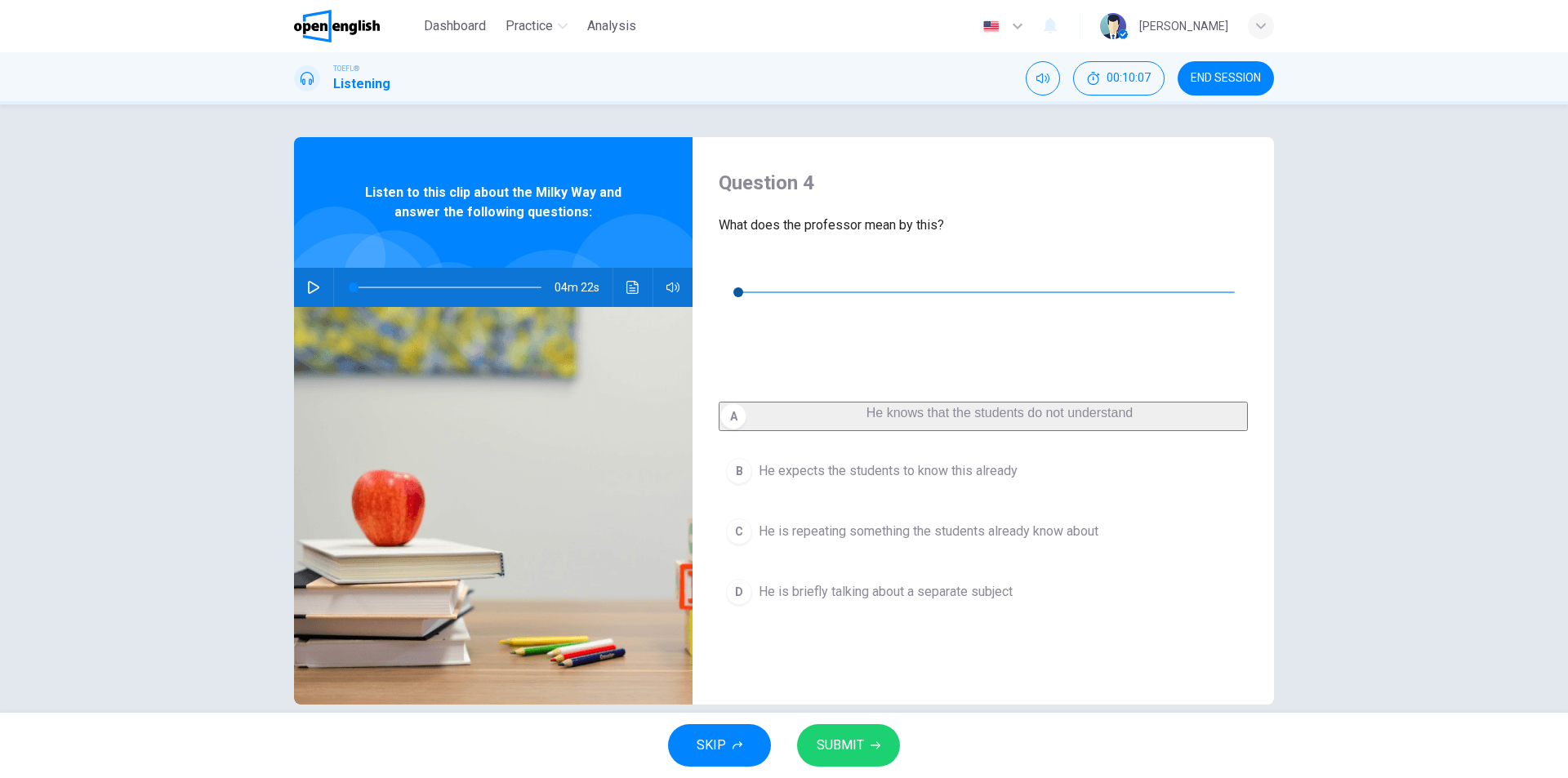
click at [886, 748] on button "SUBMIT" at bounding box center [848, 746] width 103 height 43
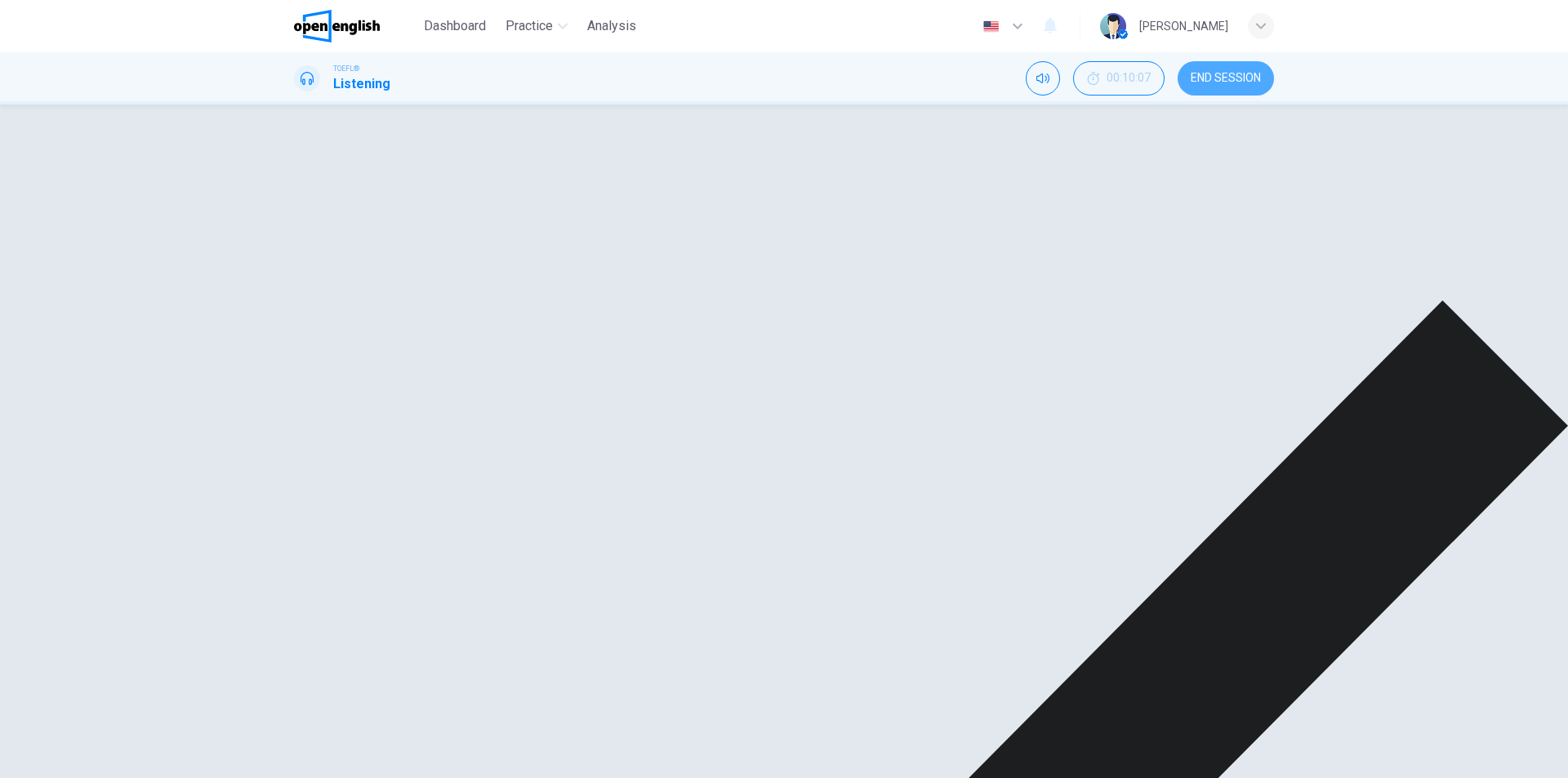
click at [1241, 88] on button "END SESSION" at bounding box center [1225, 78] width 96 height 34
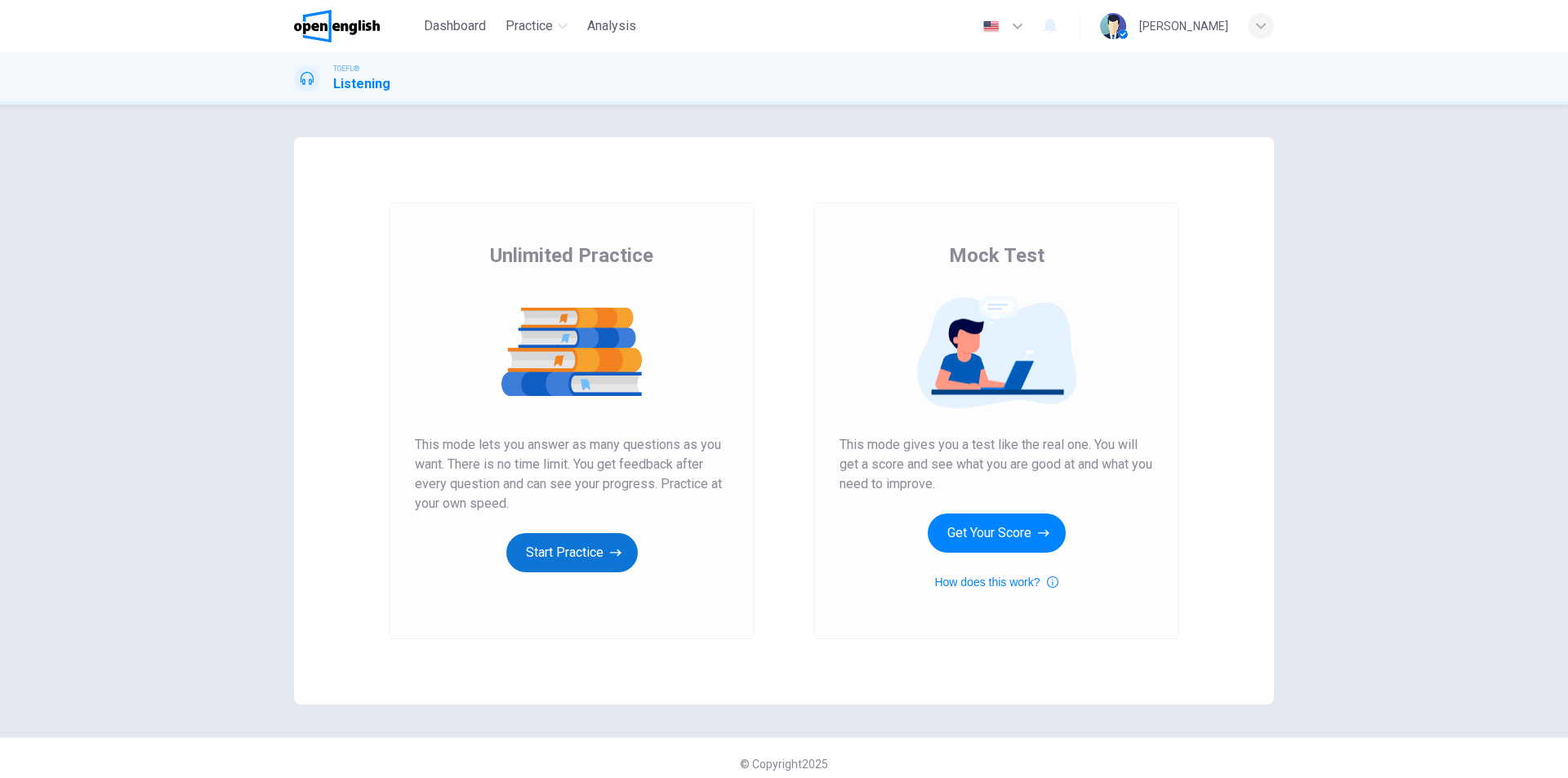
click at [582, 551] on button "Start Practice" at bounding box center [571, 553] width 132 height 39
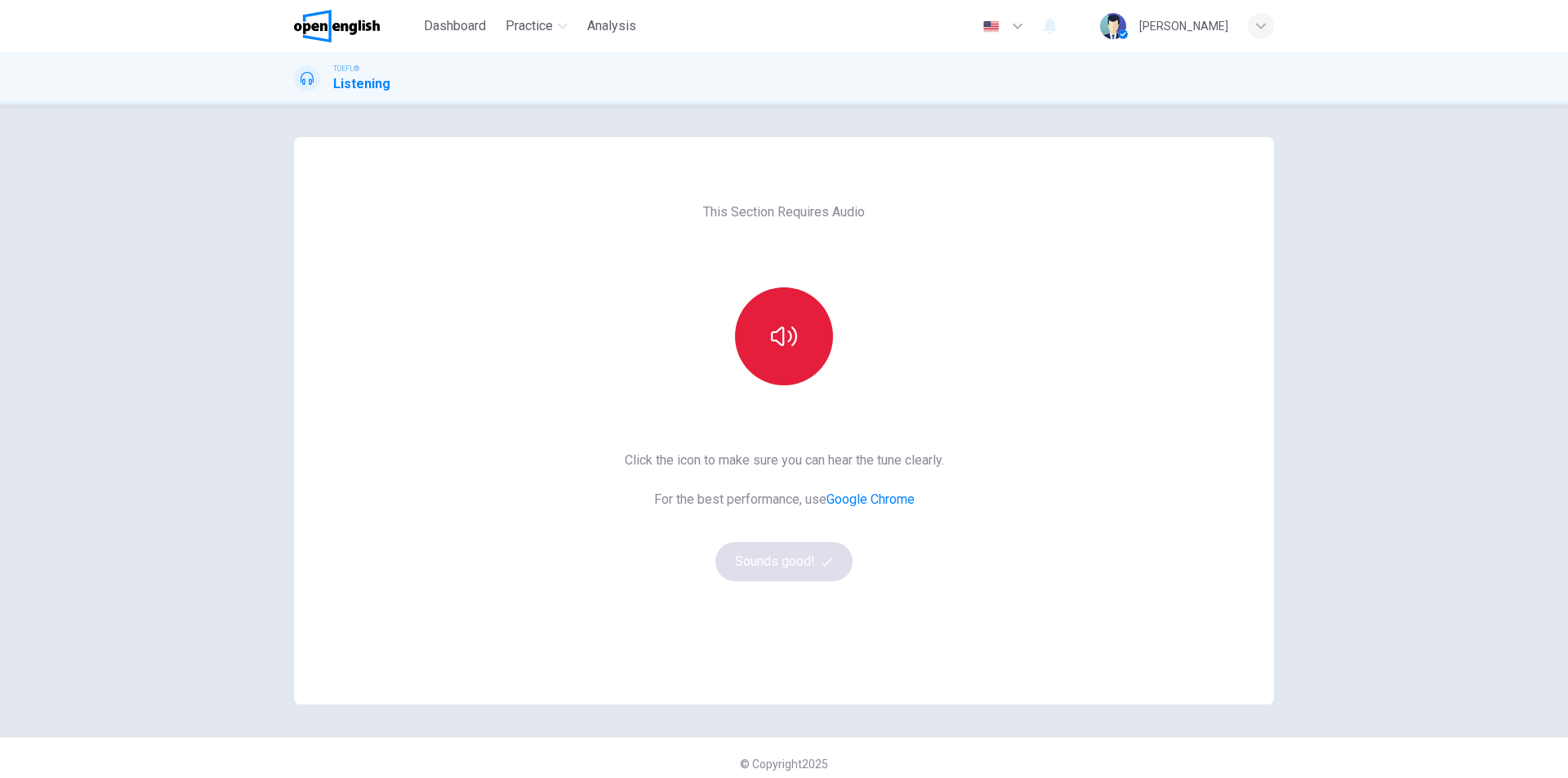
click at [787, 347] on icon "button" at bounding box center [783, 336] width 26 height 26
click at [787, 355] on button "button" at bounding box center [783, 336] width 98 height 98
click at [807, 565] on button "Sounds good!" at bounding box center [783, 562] width 137 height 39
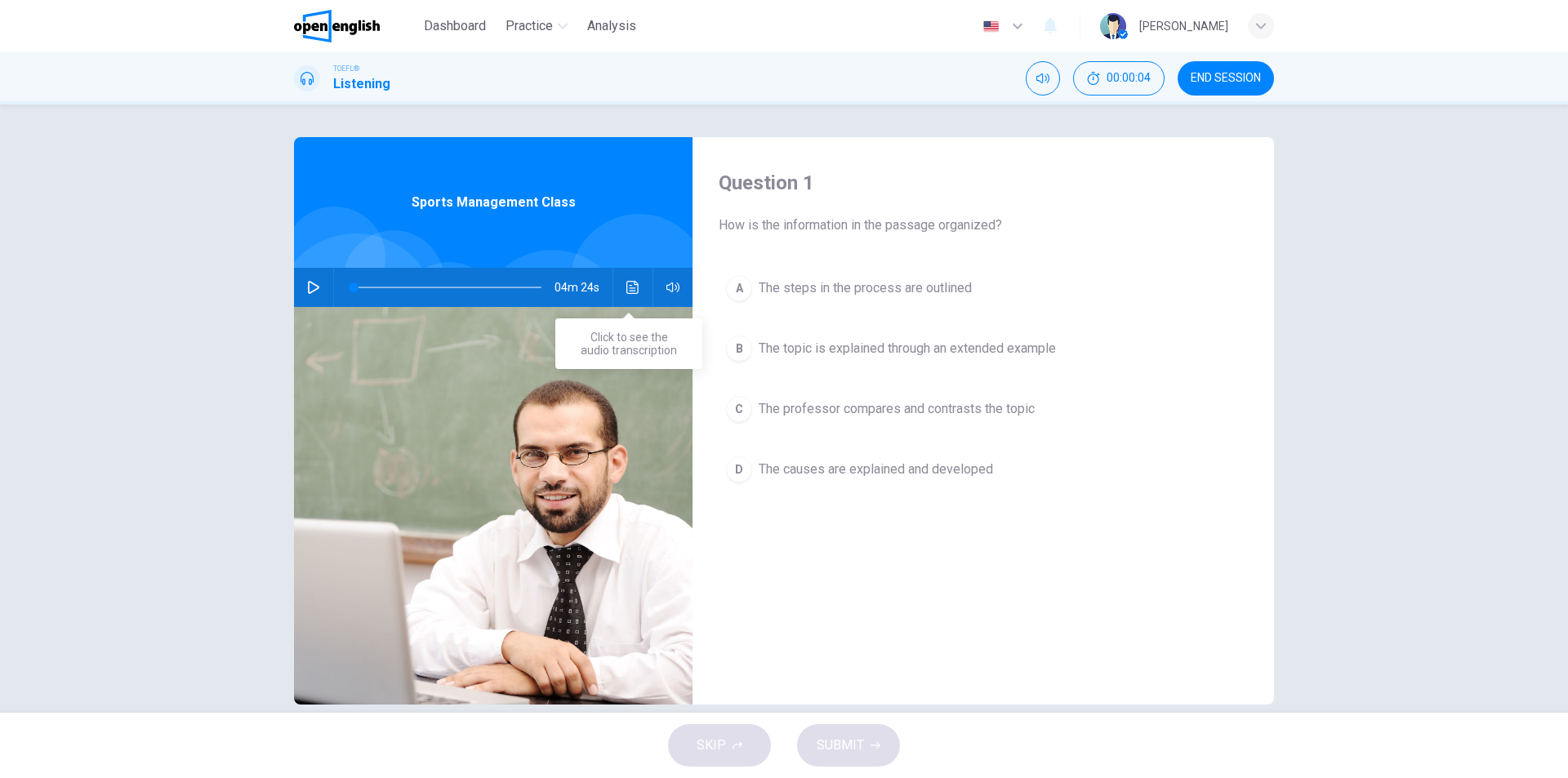
click at [624, 298] on button "Click to see the audio transcription" at bounding box center [633, 287] width 26 height 39
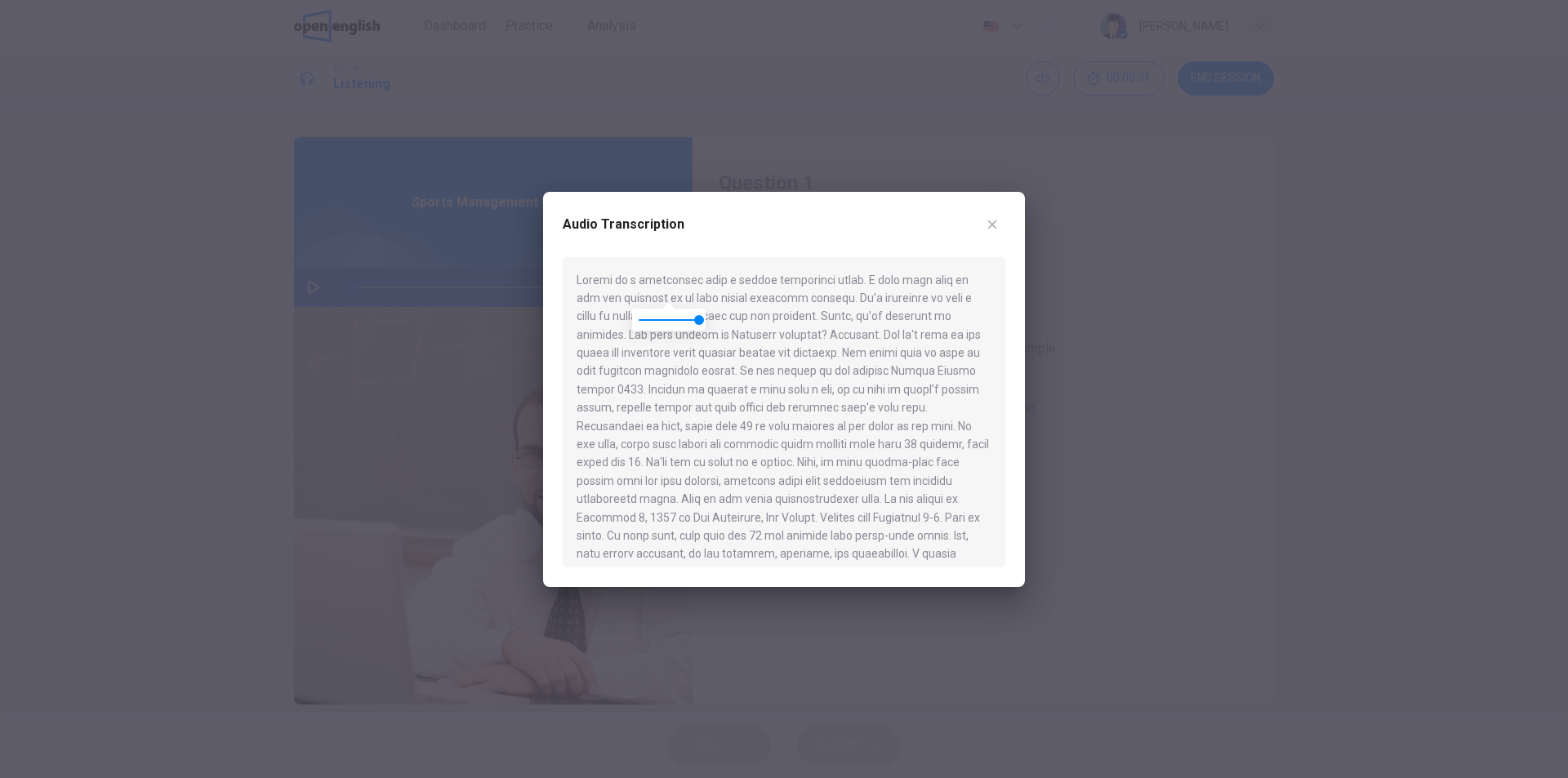
click at [998, 225] on button "button" at bounding box center [991, 224] width 26 height 26
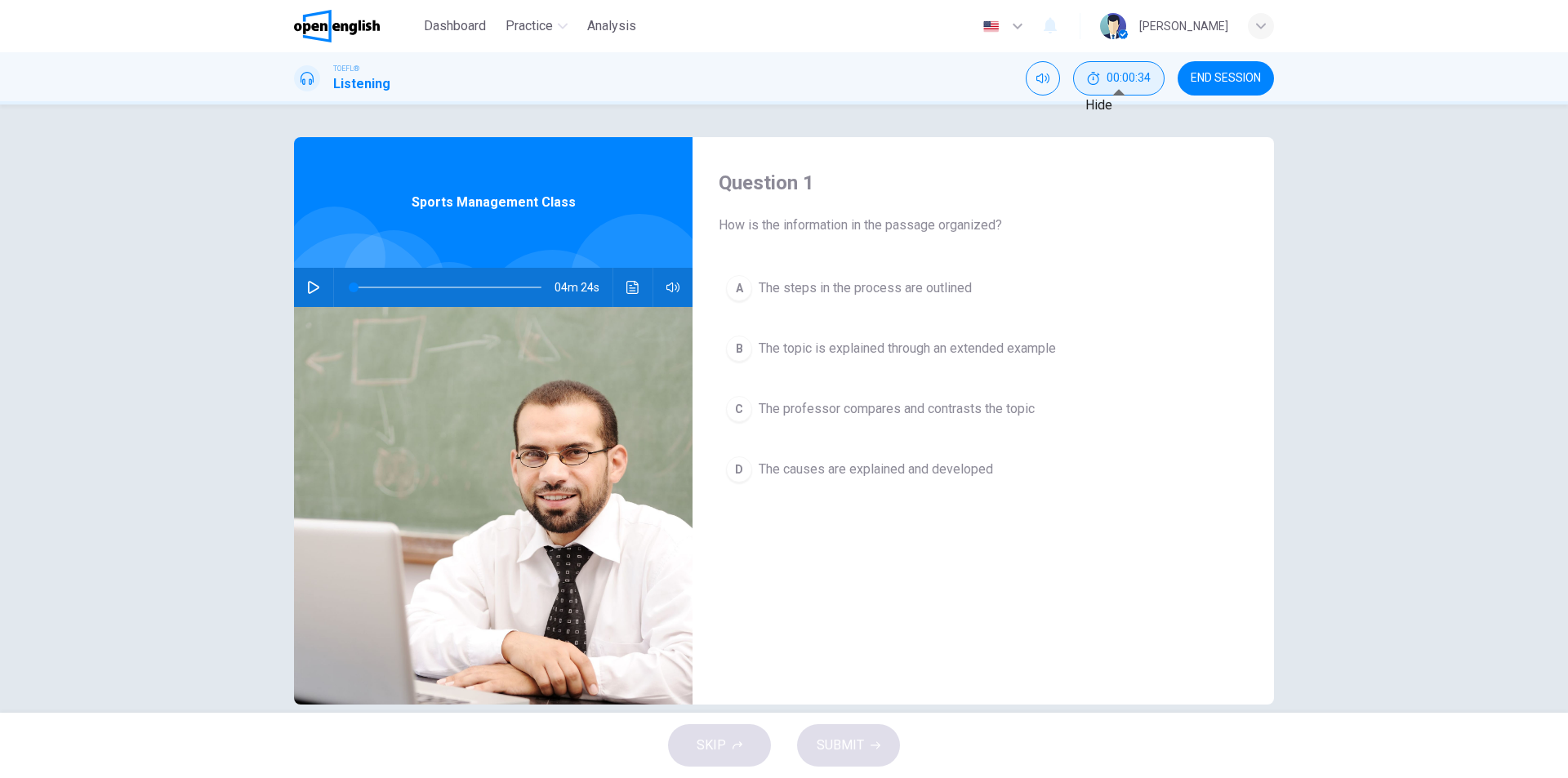
click at [1146, 73] on span "00:00:34" at bounding box center [1128, 77] width 44 height 13
click at [1151, 74] on icon "Show" at bounding box center [1156, 69] width 12 height 13
click at [1199, 81] on span "END SESSION" at bounding box center [1225, 77] width 71 height 13
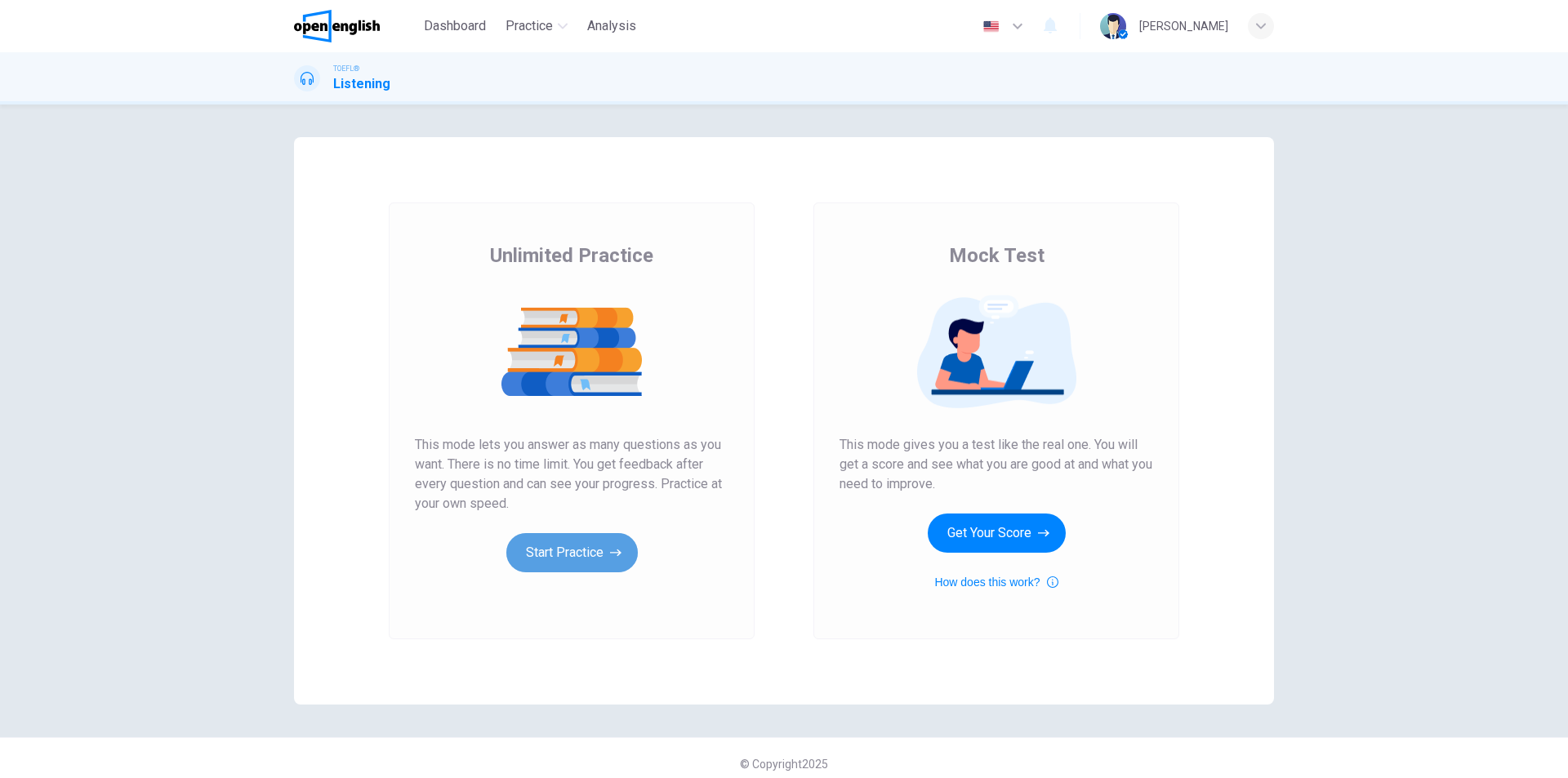
click at [555, 564] on button "Start Practice" at bounding box center [571, 553] width 132 height 39
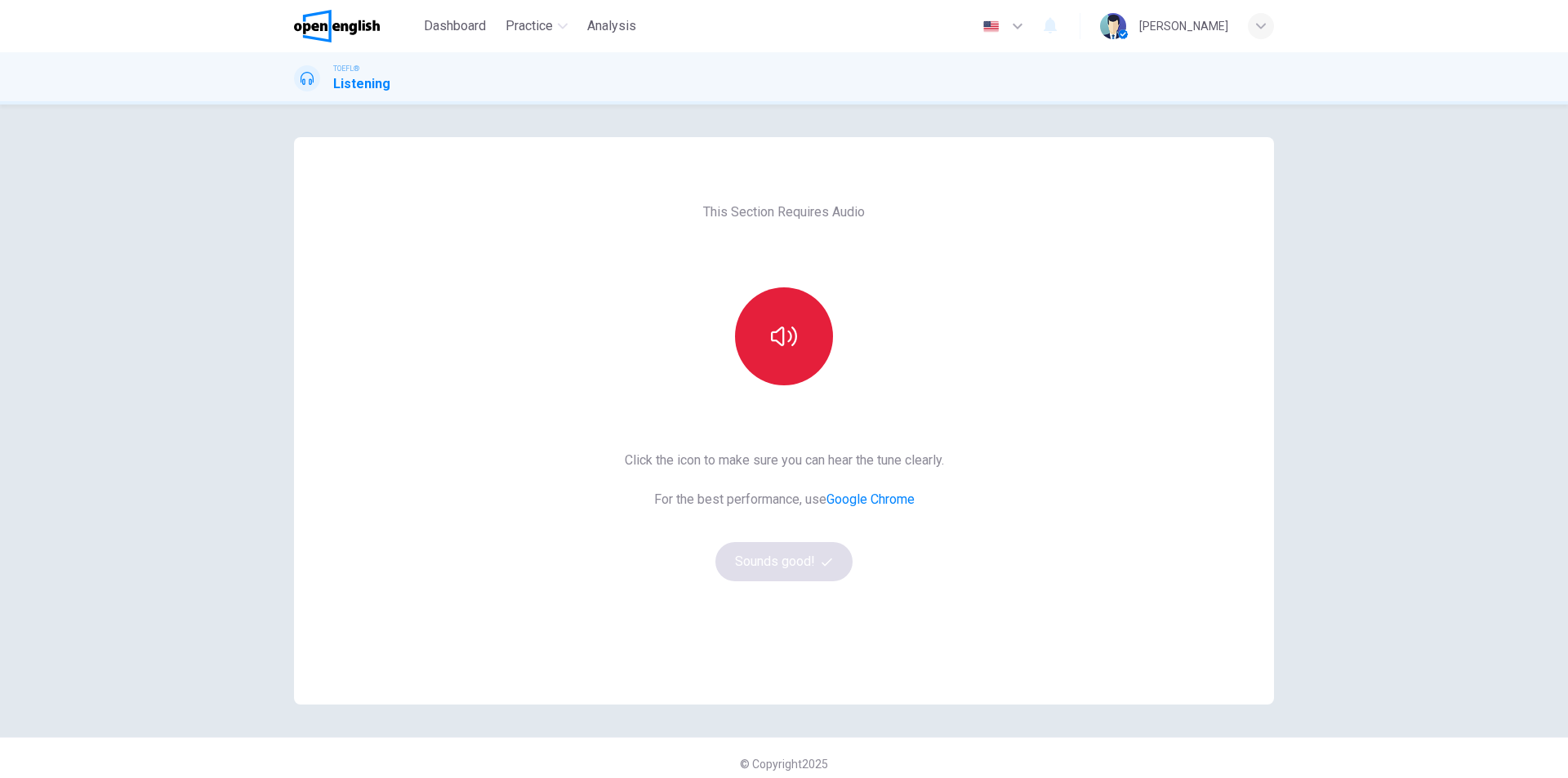
click at [792, 342] on icon "button" at bounding box center [783, 336] width 26 height 26
click at [815, 562] on button "Sounds good!" at bounding box center [783, 562] width 137 height 39
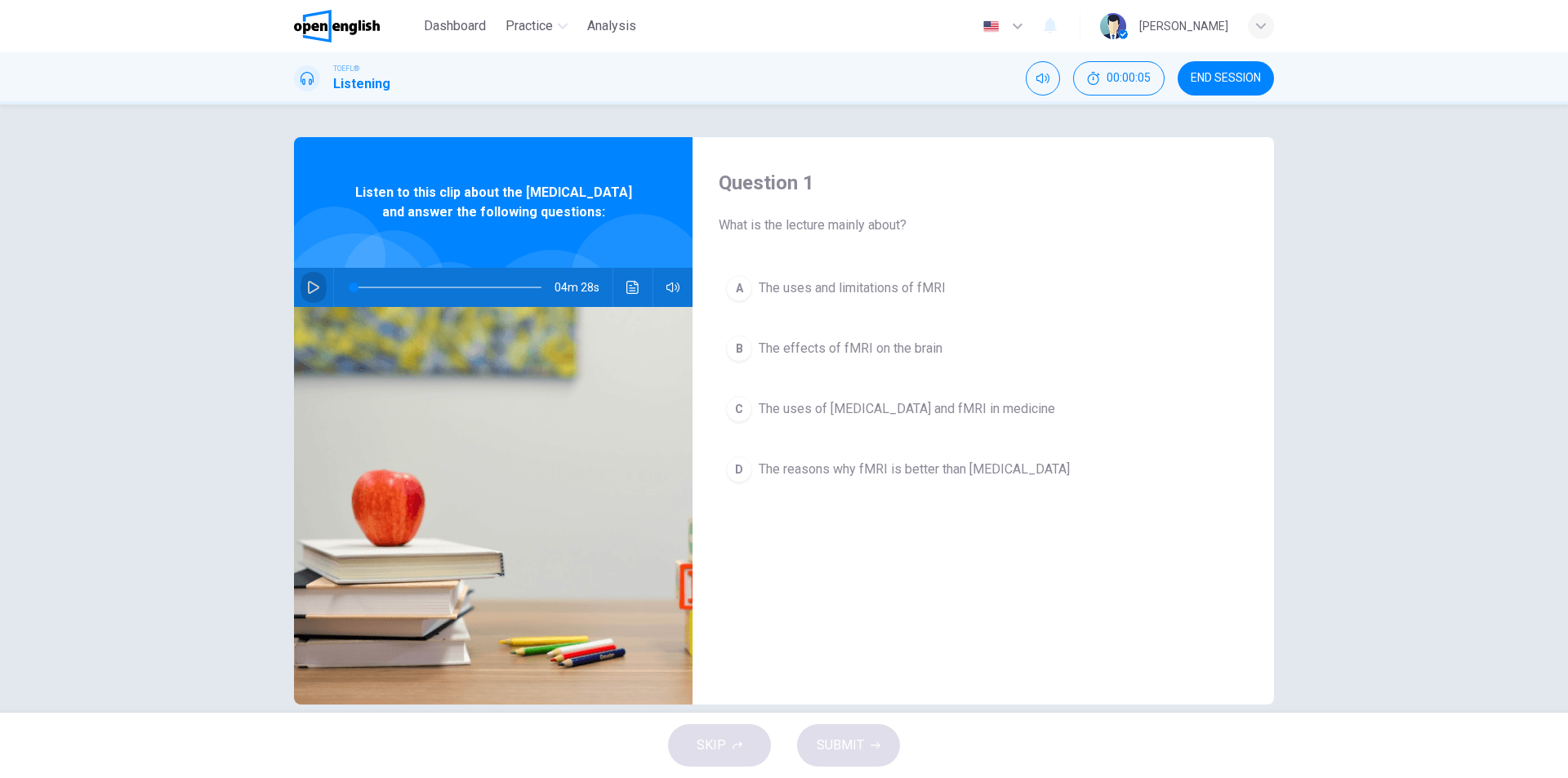
click at [316, 307] on button "button" at bounding box center [313, 287] width 26 height 39
click at [626, 294] on icon "Click to see the audio transcription" at bounding box center [632, 287] width 12 height 13
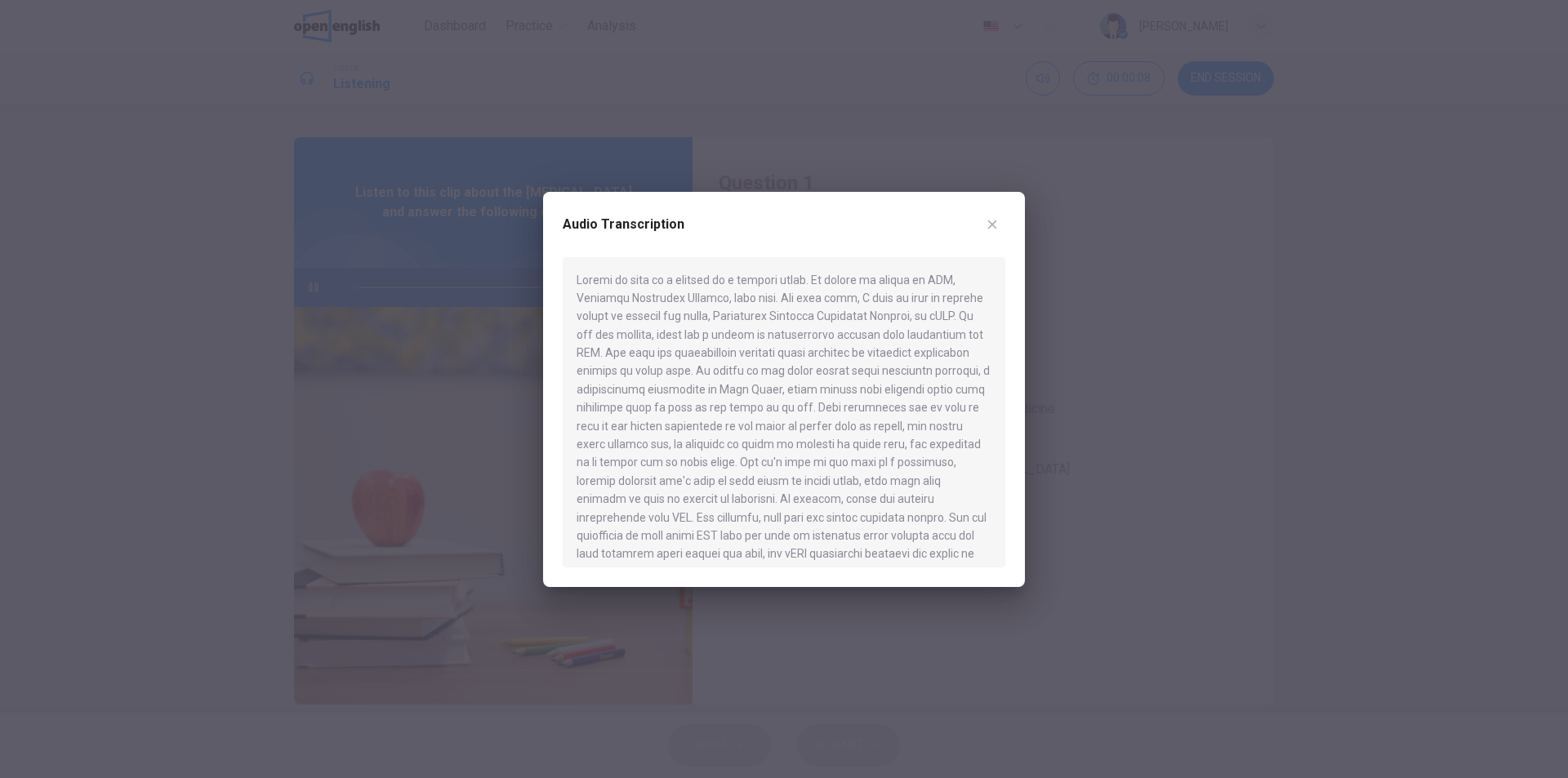
type input "*"
click at [946, 339] on div at bounding box center [784, 412] width 442 height 310
type input "*"
click at [993, 230] on icon "button" at bounding box center [991, 224] width 13 height 13
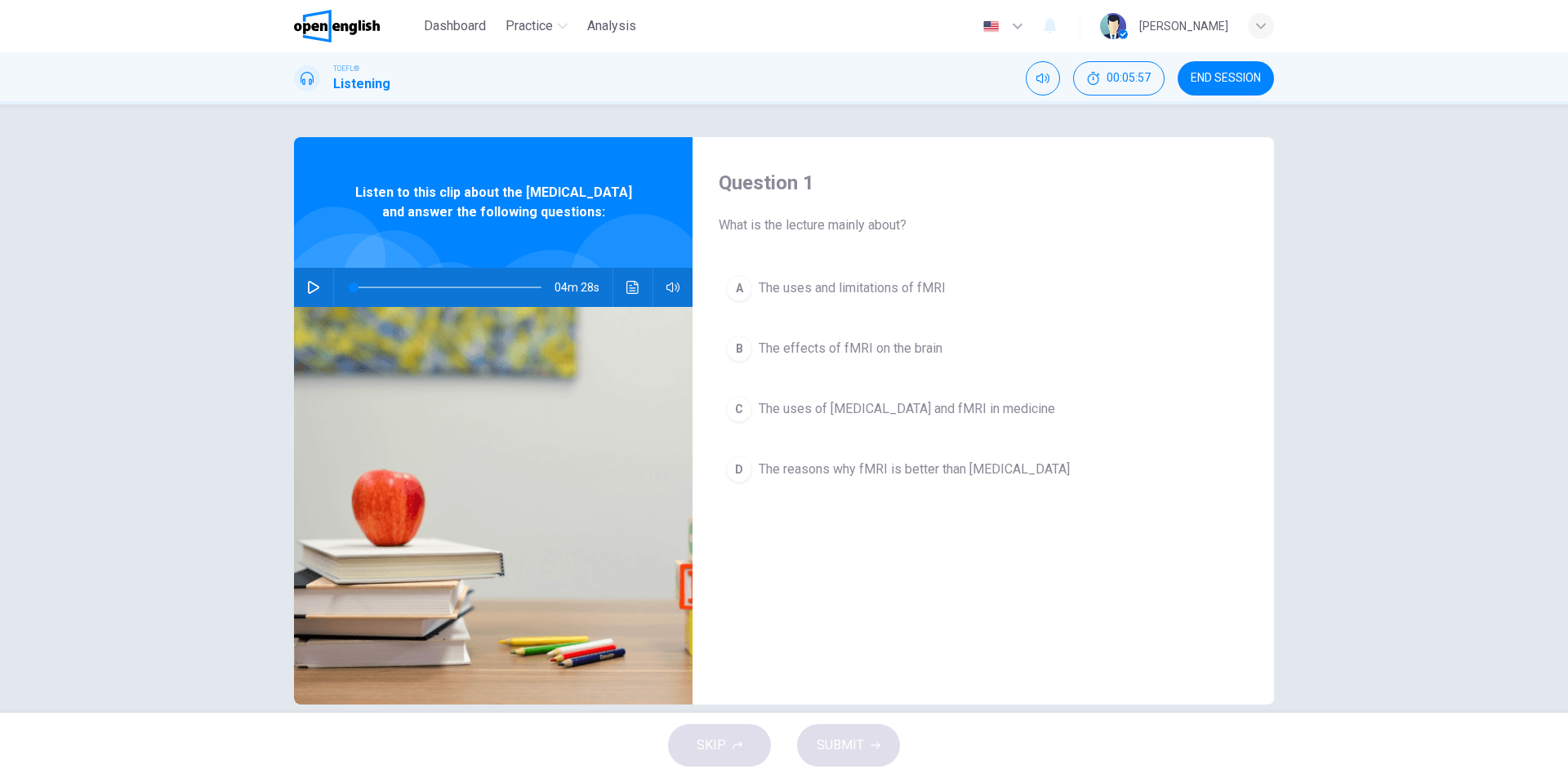
click at [961, 405] on span "The uses of [MEDICAL_DATA] and fMRI in medicine" at bounding box center [906, 409] width 297 height 20
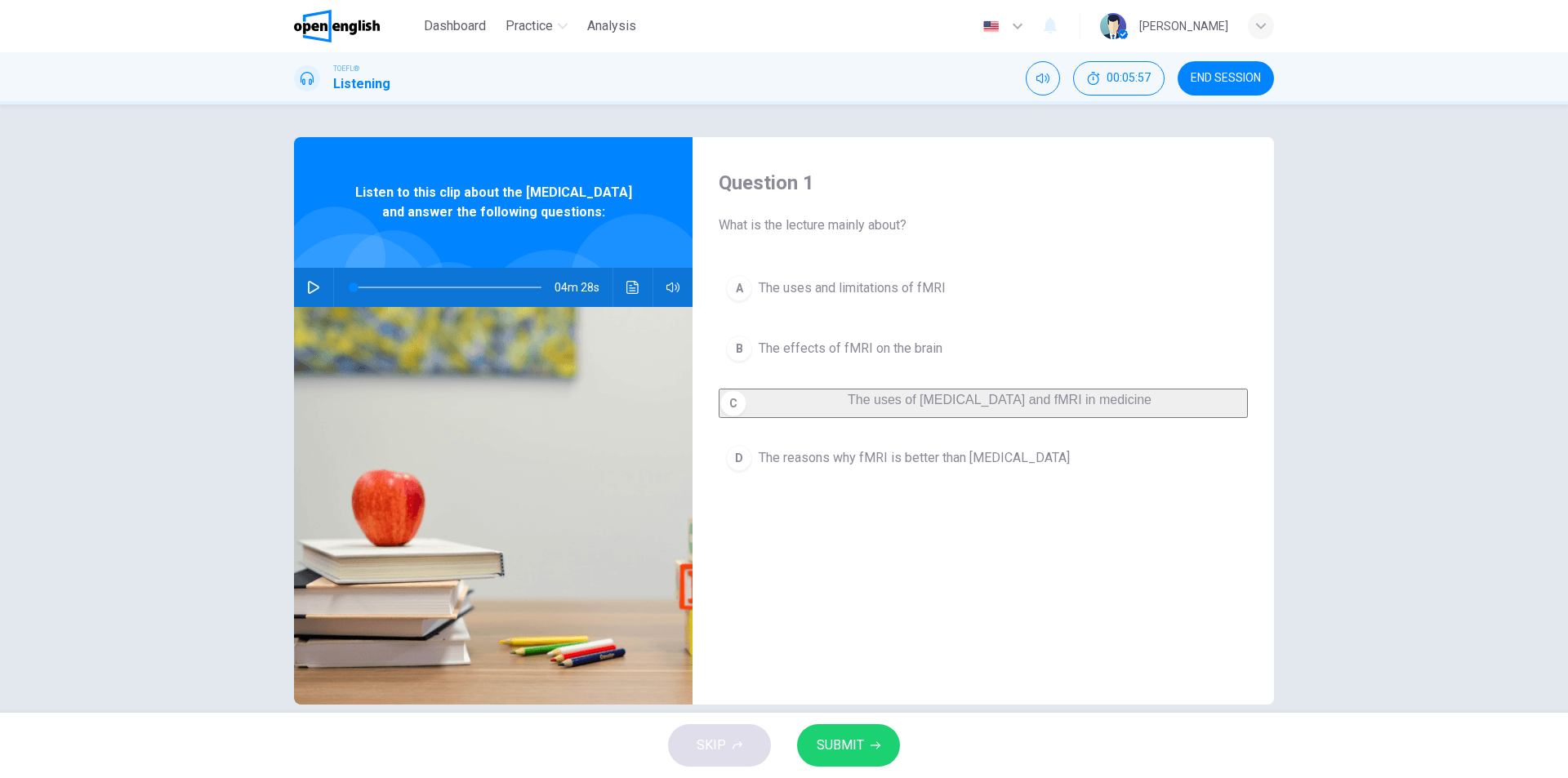
click at [832, 757] on button "SUBMIT" at bounding box center [848, 746] width 103 height 43
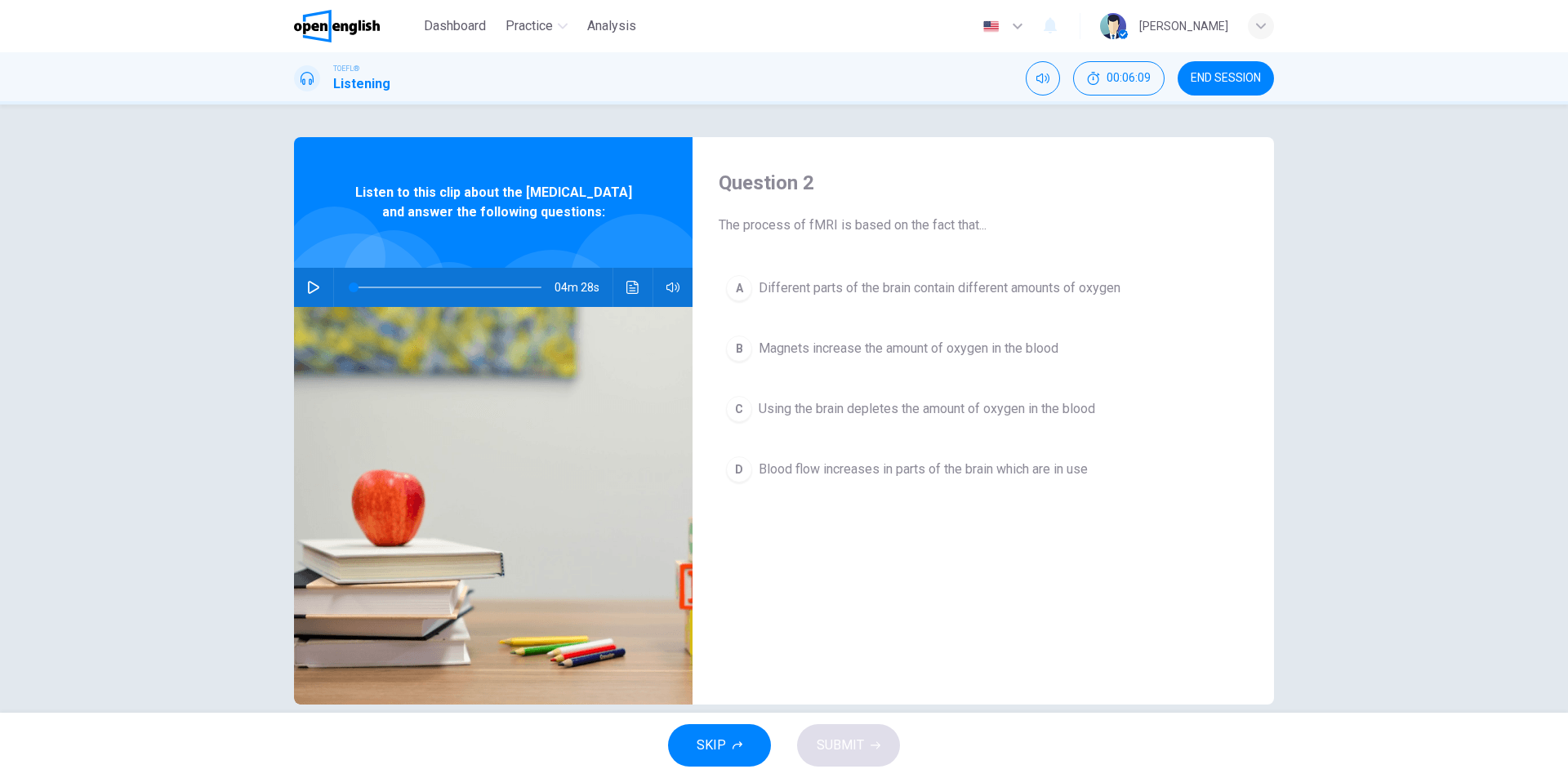
click at [1046, 469] on span "Blood flow increases in parts of the brain which are in use" at bounding box center [923, 469] width 329 height 20
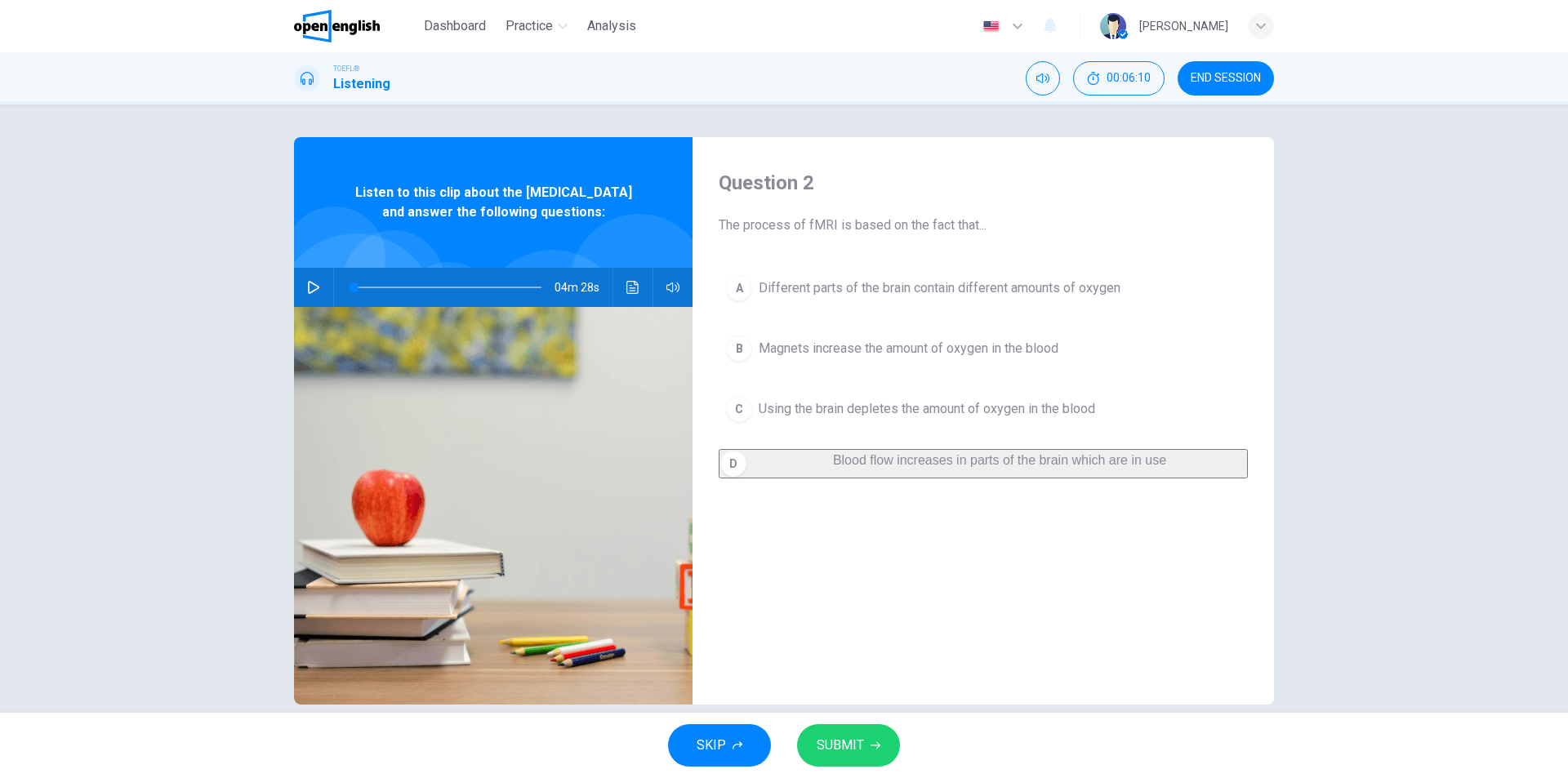
click at [866, 734] on button "SUBMIT" at bounding box center [848, 746] width 103 height 43
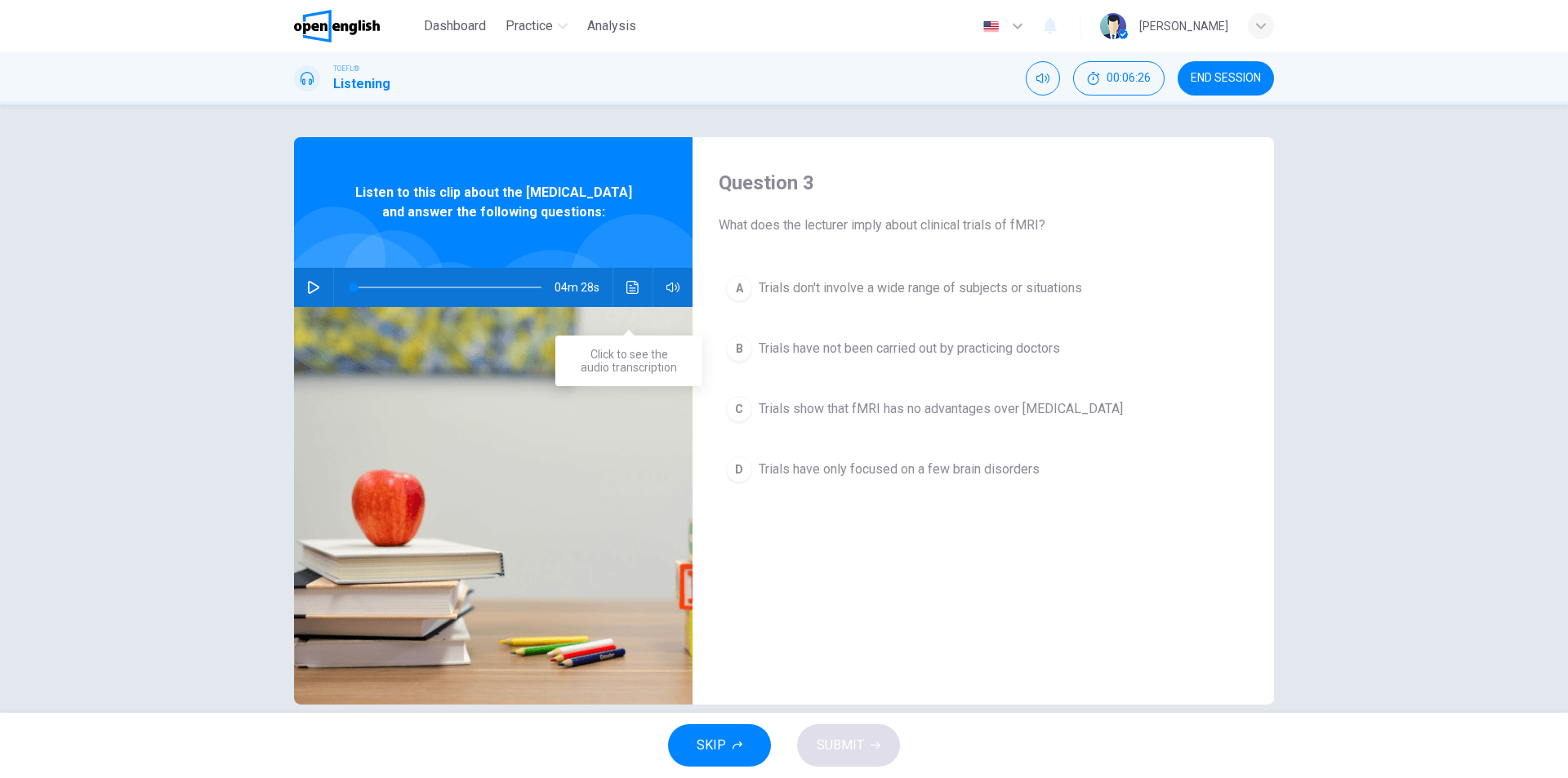
click at [626, 294] on icon "Click to see the audio transcription" at bounding box center [632, 287] width 13 height 13
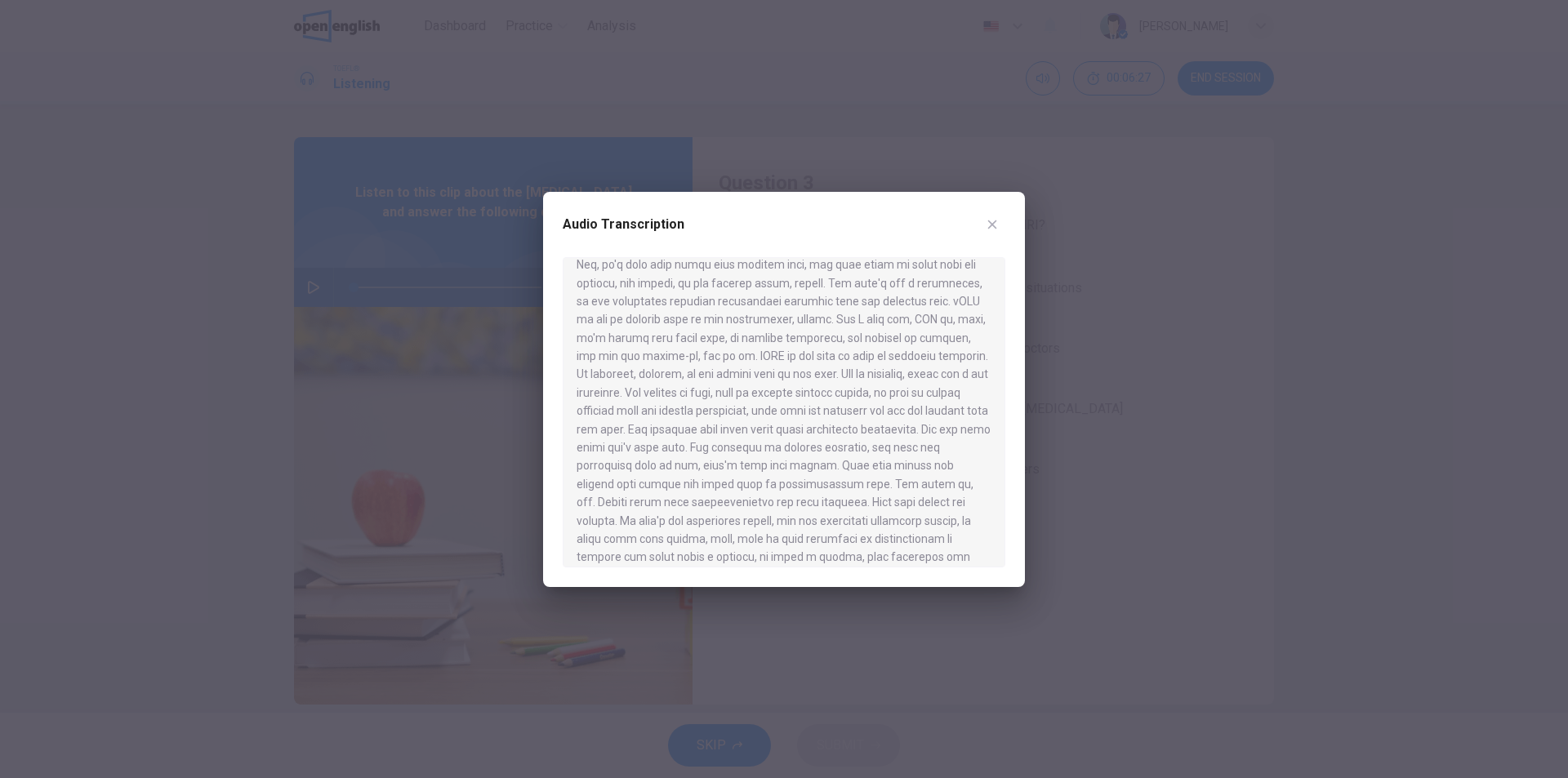
scroll to position [327, 0]
click at [994, 227] on icon "button" at bounding box center [991, 224] width 13 height 13
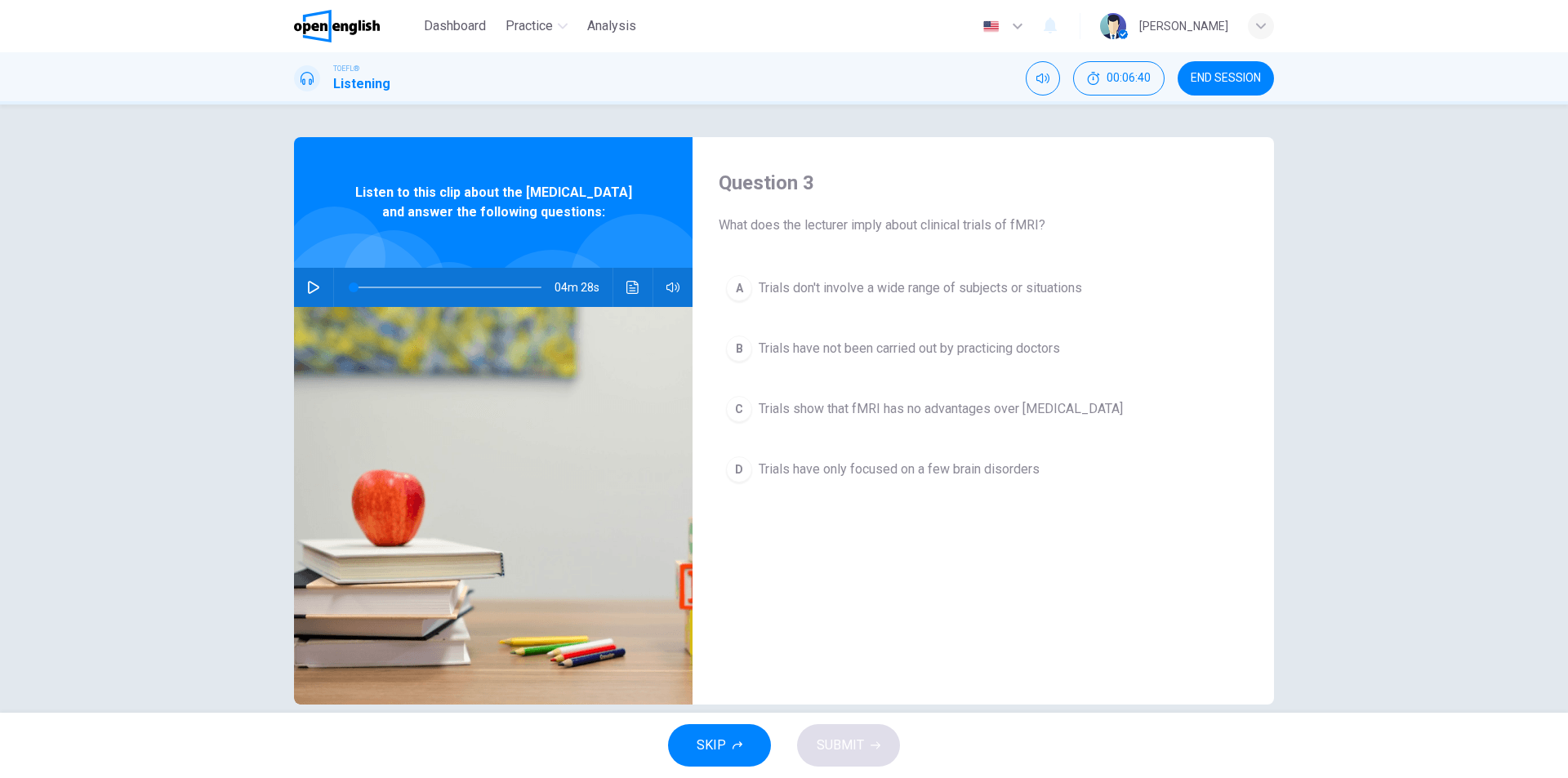
click at [1003, 431] on div "A Trials don't involve a wide range of subjects or situations B Trials have not…" at bounding box center [983, 395] width 529 height 255
click at [998, 458] on button "D Trials have only focused on a few brain disorders" at bounding box center [983, 469] width 529 height 41
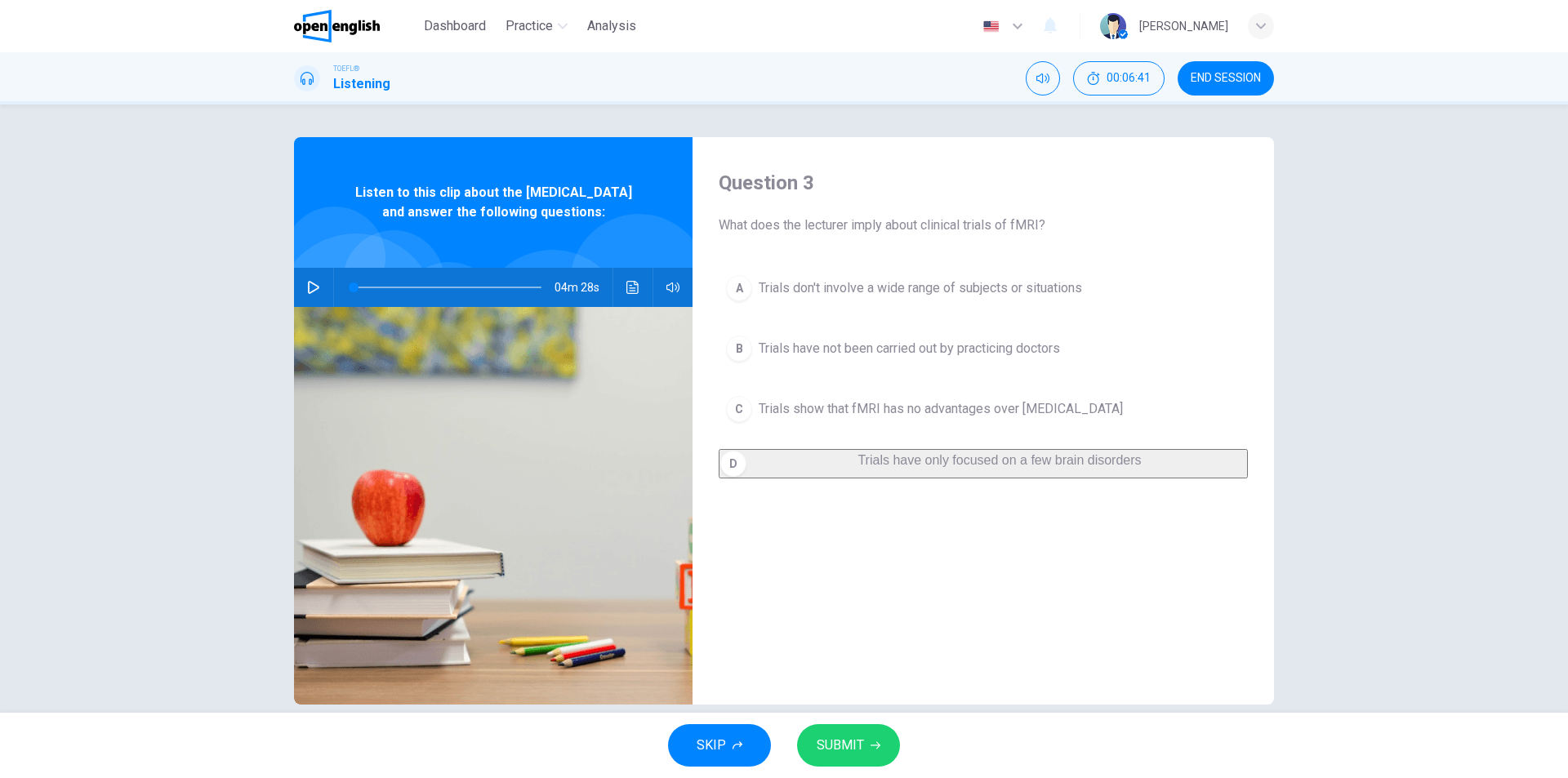
click at [846, 740] on span "SUBMIT" at bounding box center [840, 745] width 48 height 23
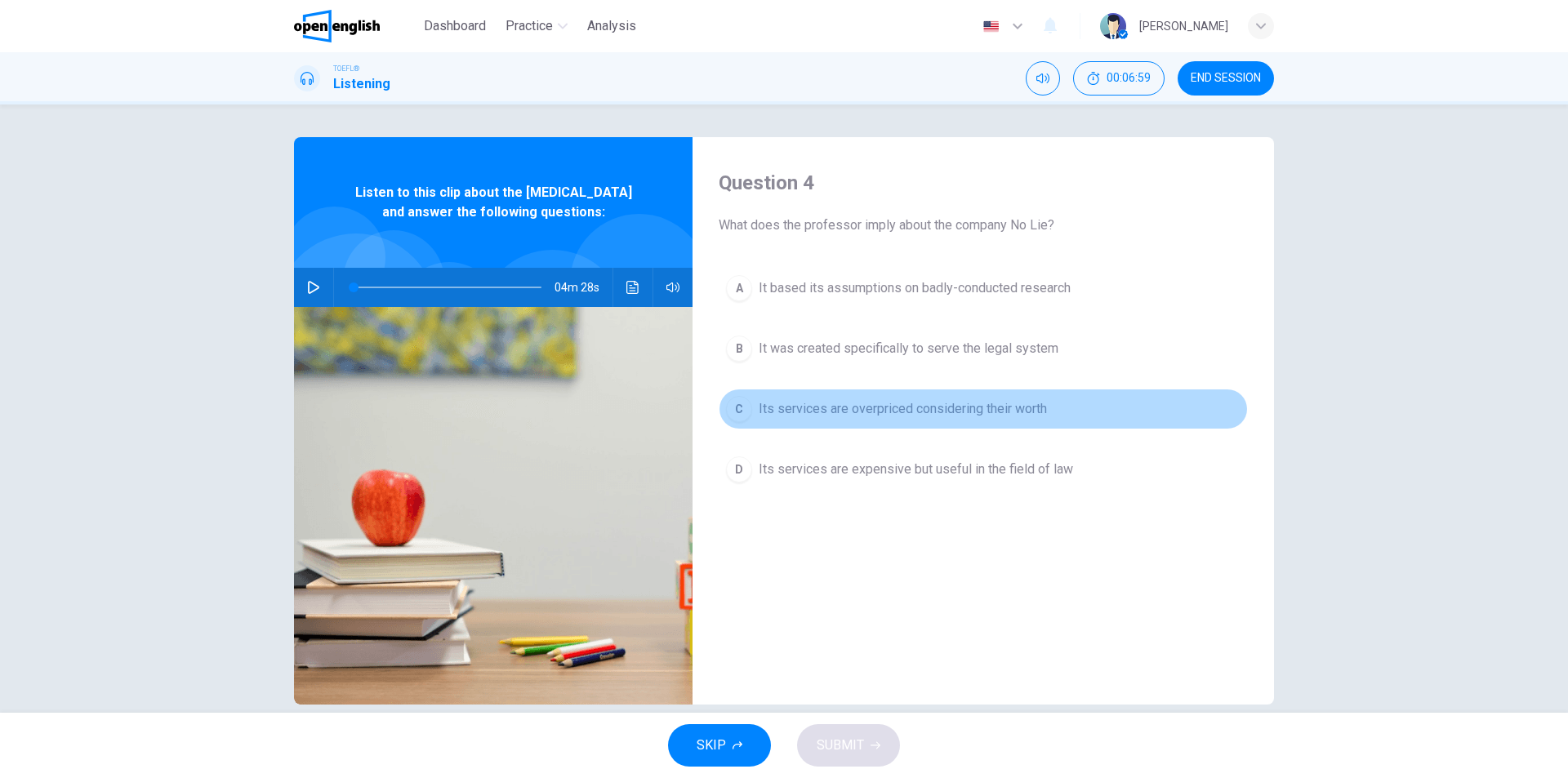
click at [925, 409] on span "Its services are overpriced considering their worth" at bounding box center [902, 409] width 288 height 20
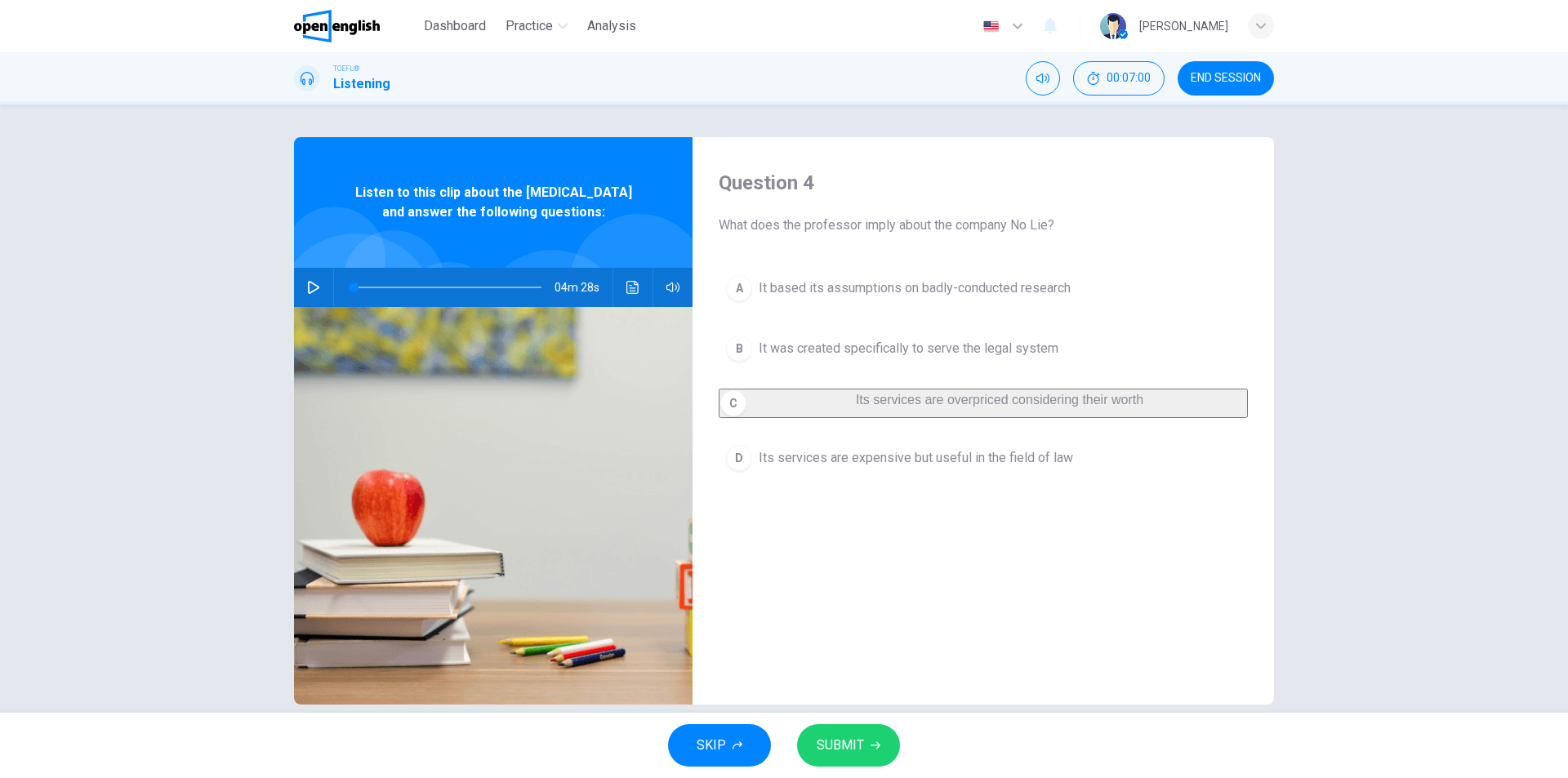
click at [849, 741] on span "SUBMIT" at bounding box center [840, 745] width 48 height 23
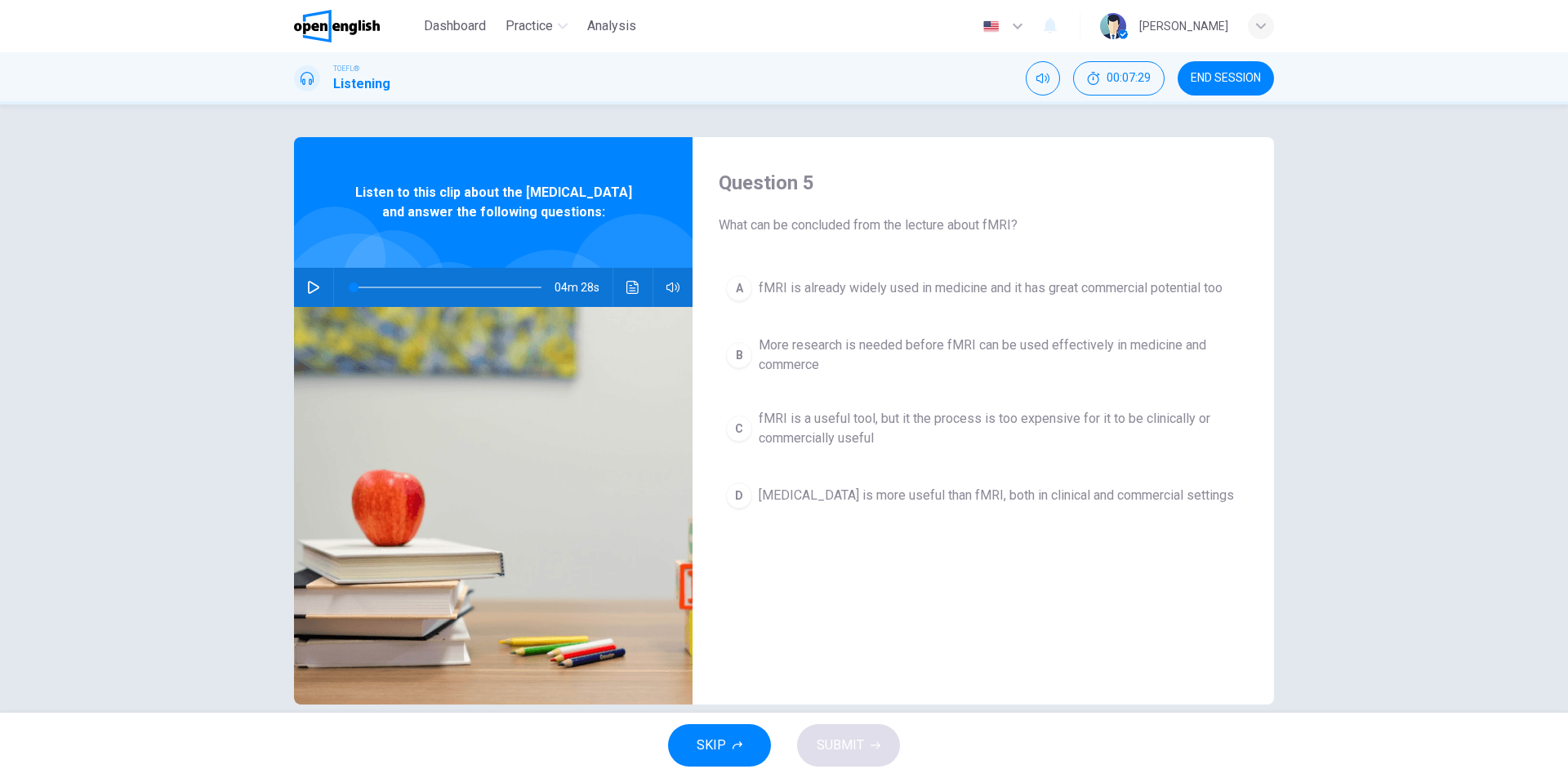
click at [1013, 503] on span "[MEDICAL_DATA] is more useful than fMRI, both in clinical and commercial settin…" at bounding box center [996, 495] width 475 height 20
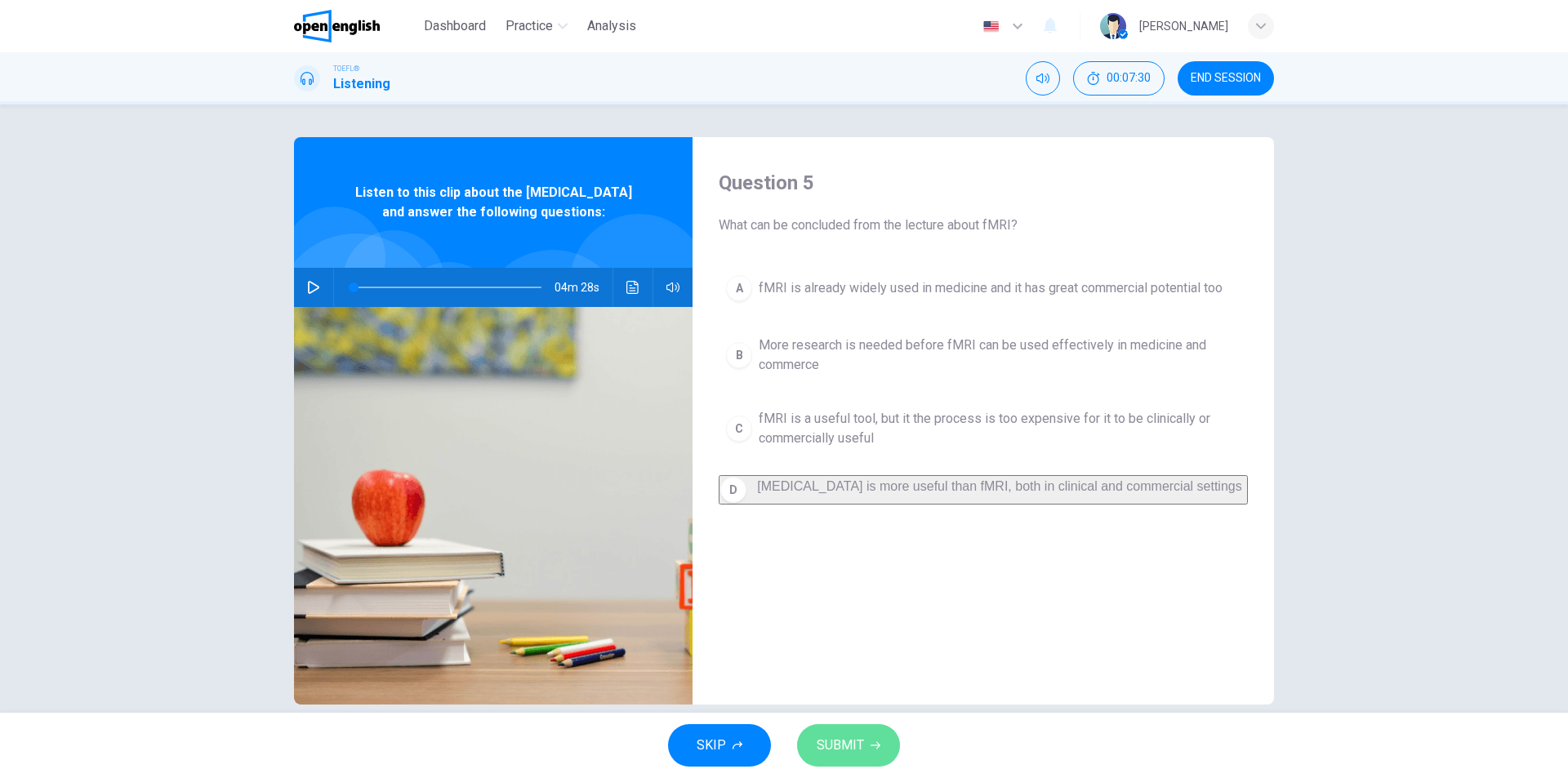
click at [847, 764] on button "SUBMIT" at bounding box center [848, 746] width 103 height 43
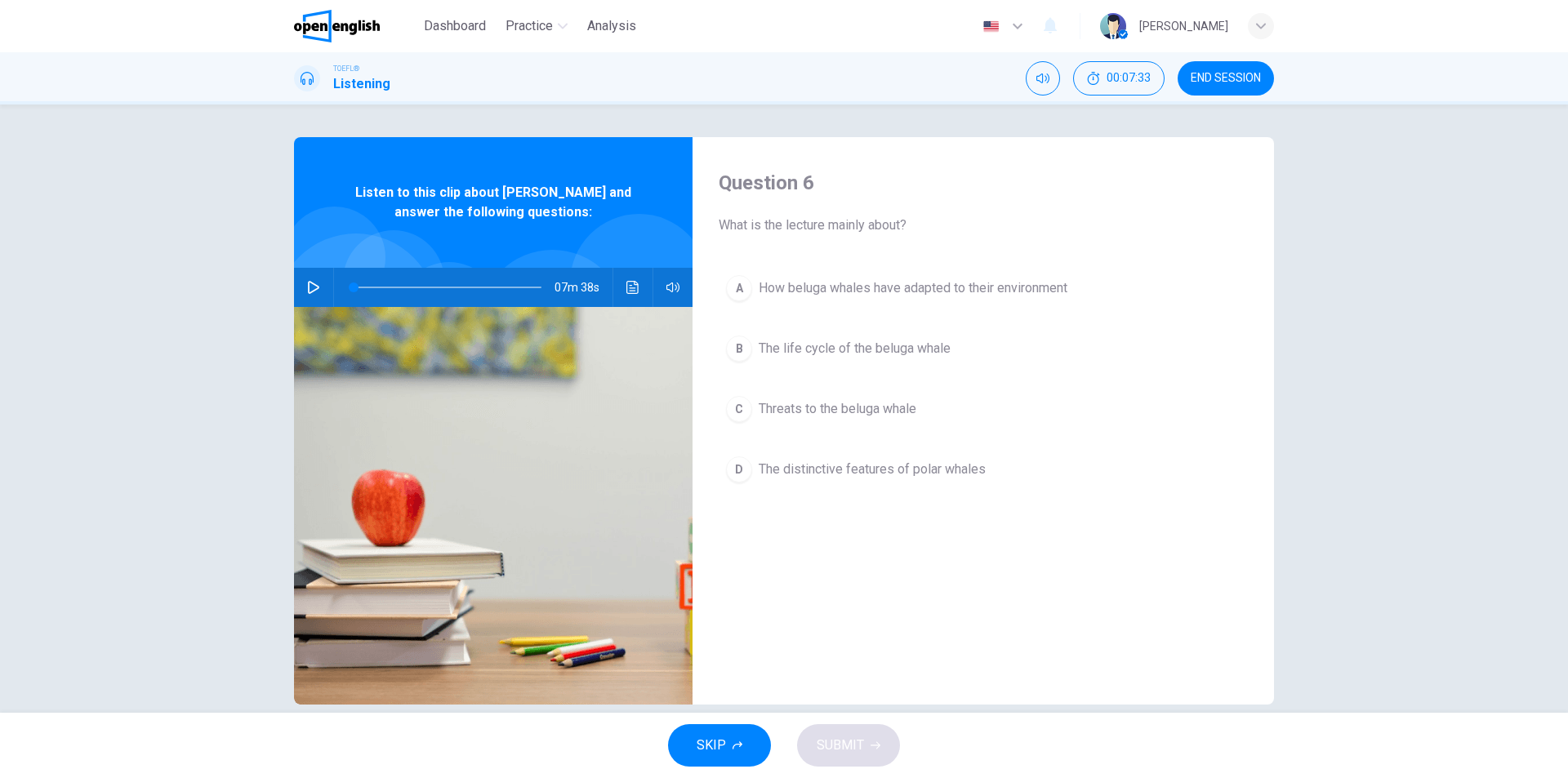
click at [1220, 75] on span "END SESSION" at bounding box center [1225, 77] width 71 height 13
